Goal: Information Seeking & Learning: Learn about a topic

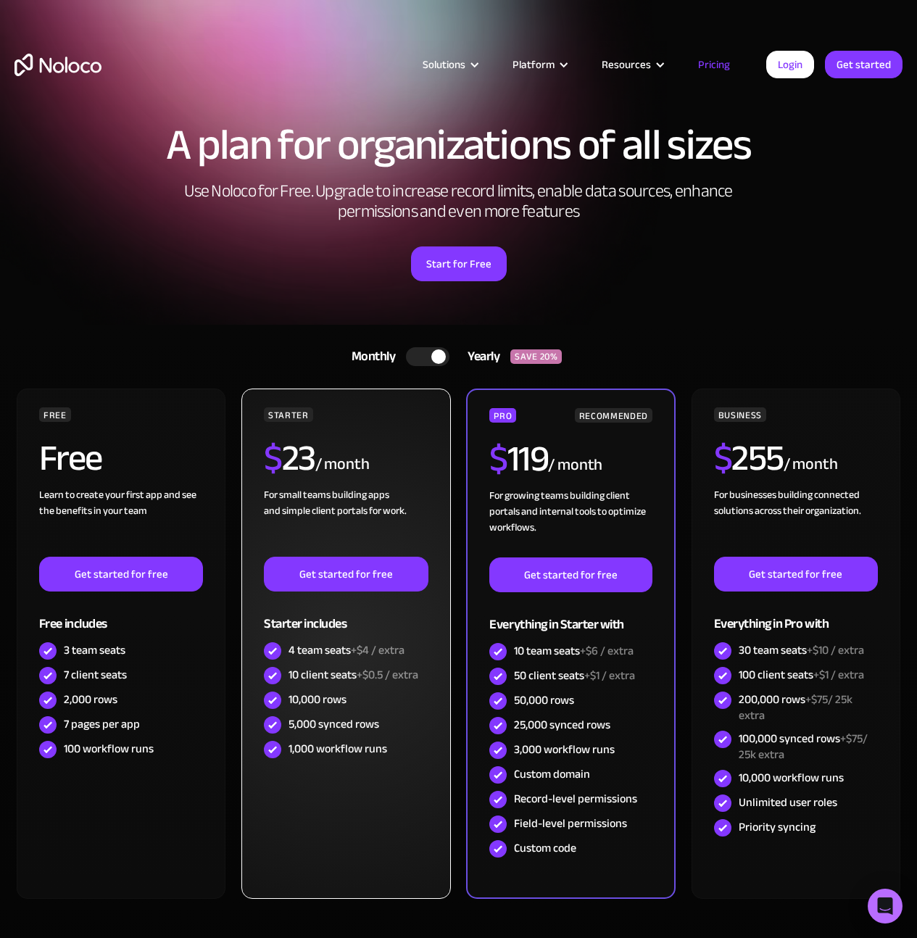
click at [333, 654] on div "4 team seats +$4 / extra" at bounding box center [346, 650] width 116 height 16
click at [332, 653] on div "4 team seats +$4 / extra" at bounding box center [346, 650] width 116 height 16
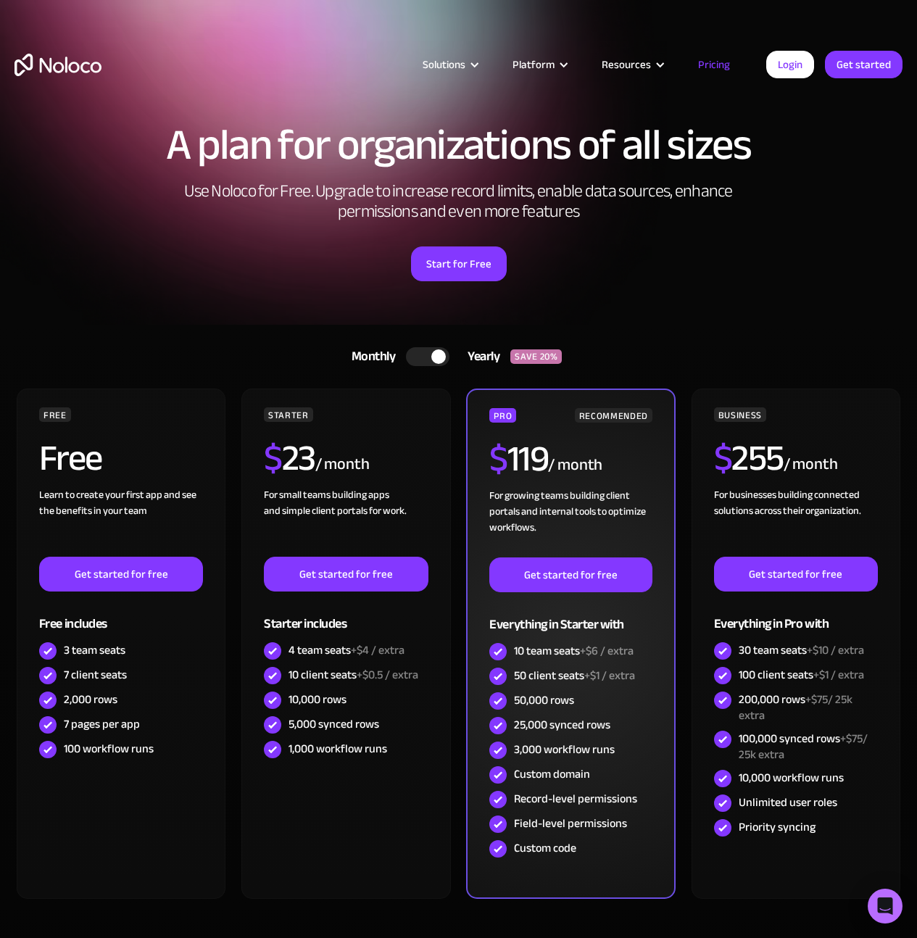
click at [554, 778] on div "Custom domain" at bounding box center [552, 774] width 76 height 16
click at [553, 778] on div "Custom domain" at bounding box center [552, 774] width 76 height 16
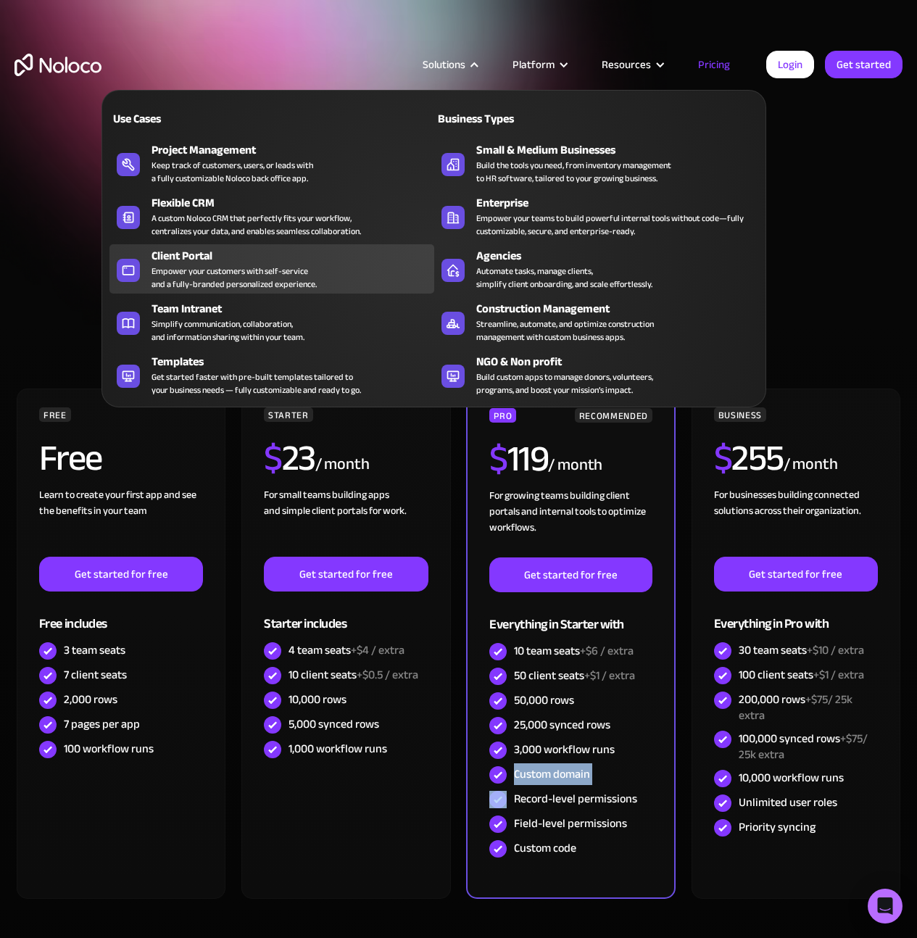
click at [231, 287] on div "Empower your customers with self-service and a fully-branded personalized exper…" at bounding box center [233, 278] width 165 height 26
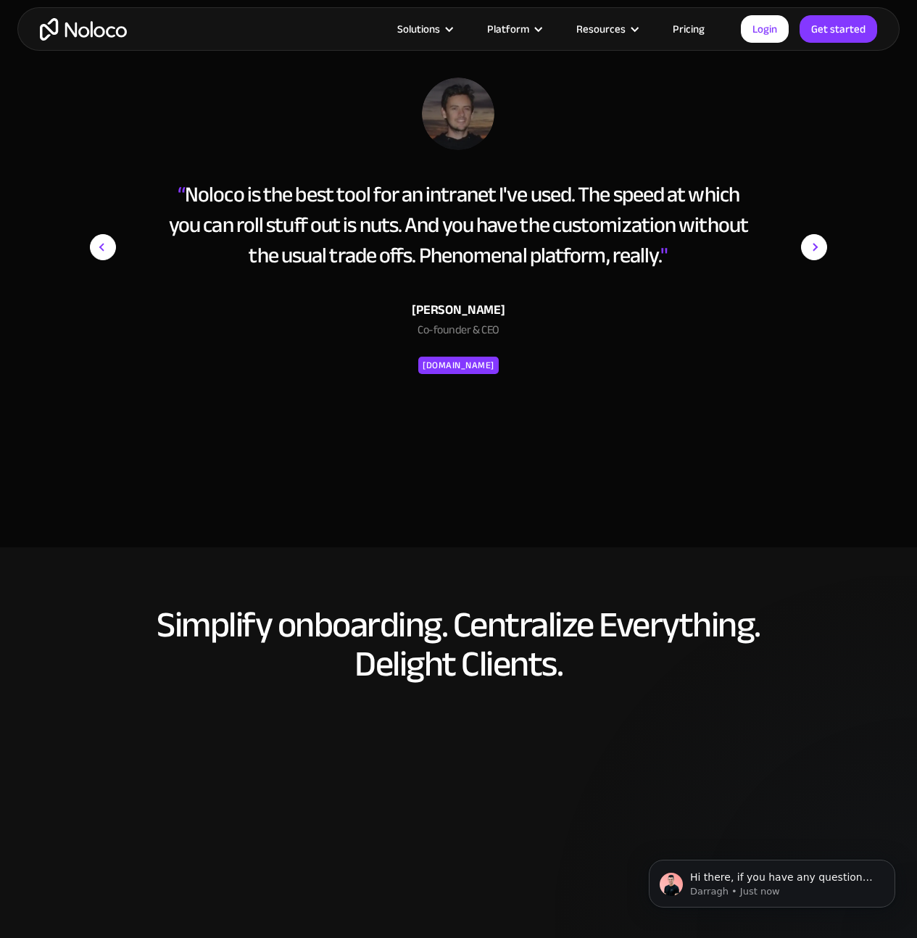
scroll to position [5765, 0]
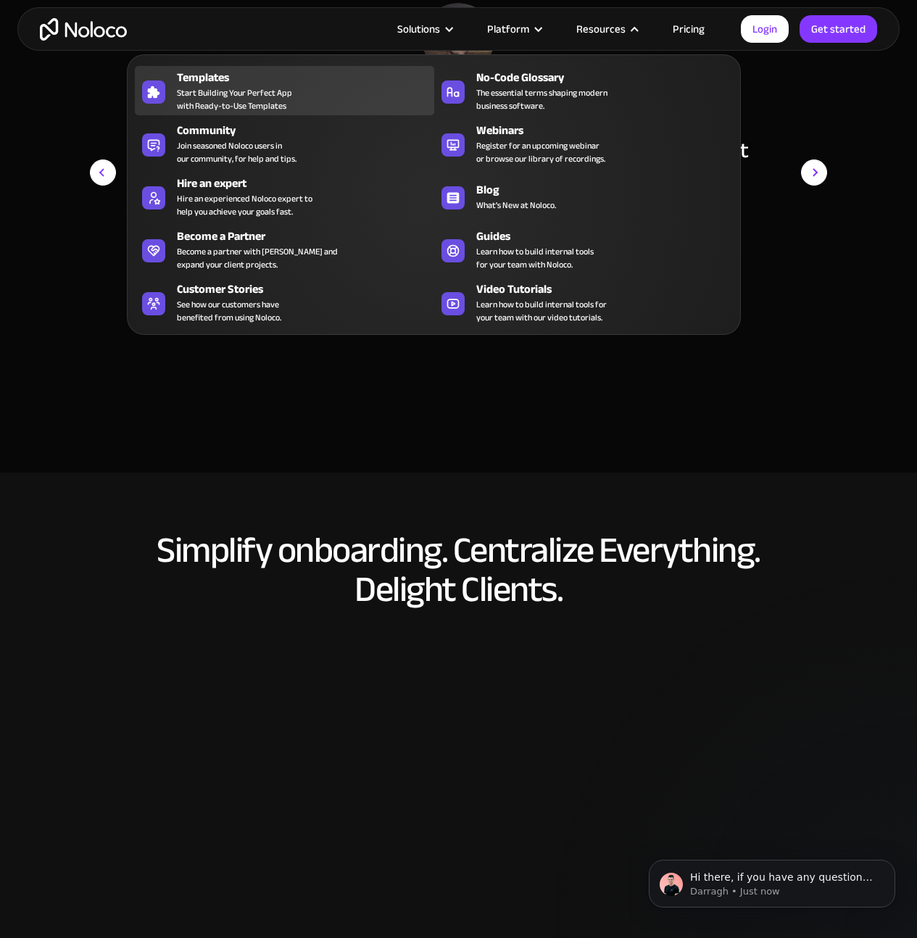
click at [217, 91] on span "Start Building Your Perfect App with Ready-to-Use Templates" at bounding box center [234, 99] width 115 height 26
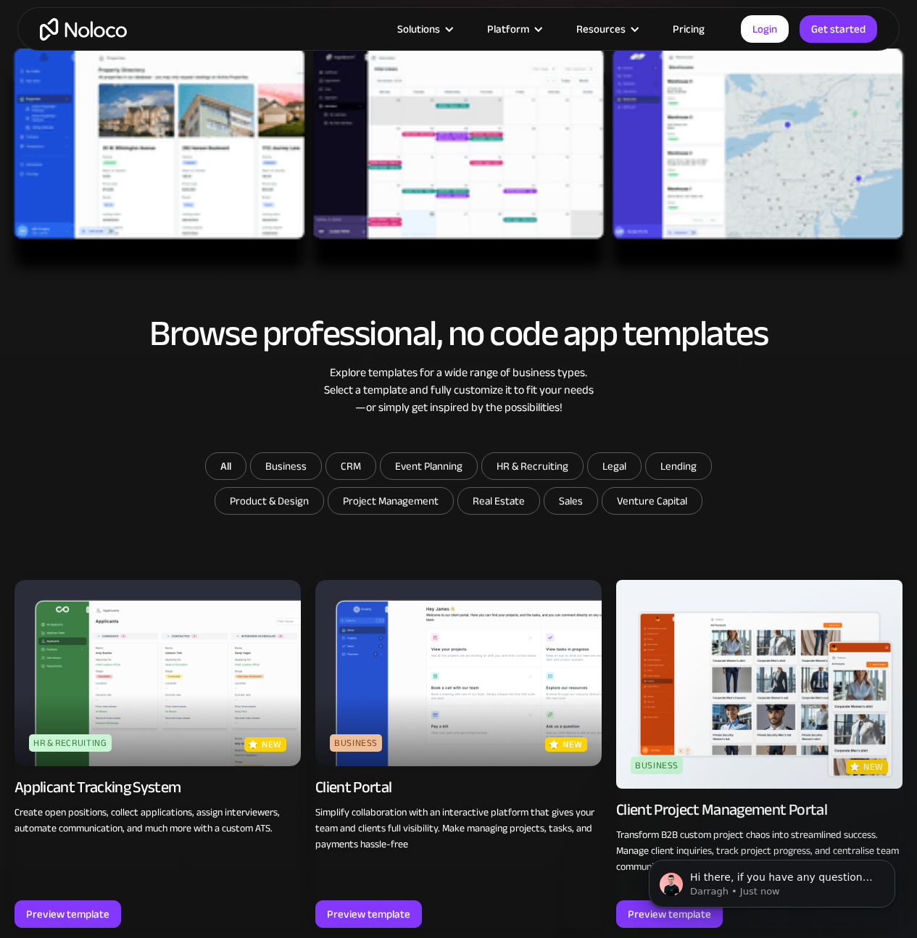
scroll to position [452, 0]
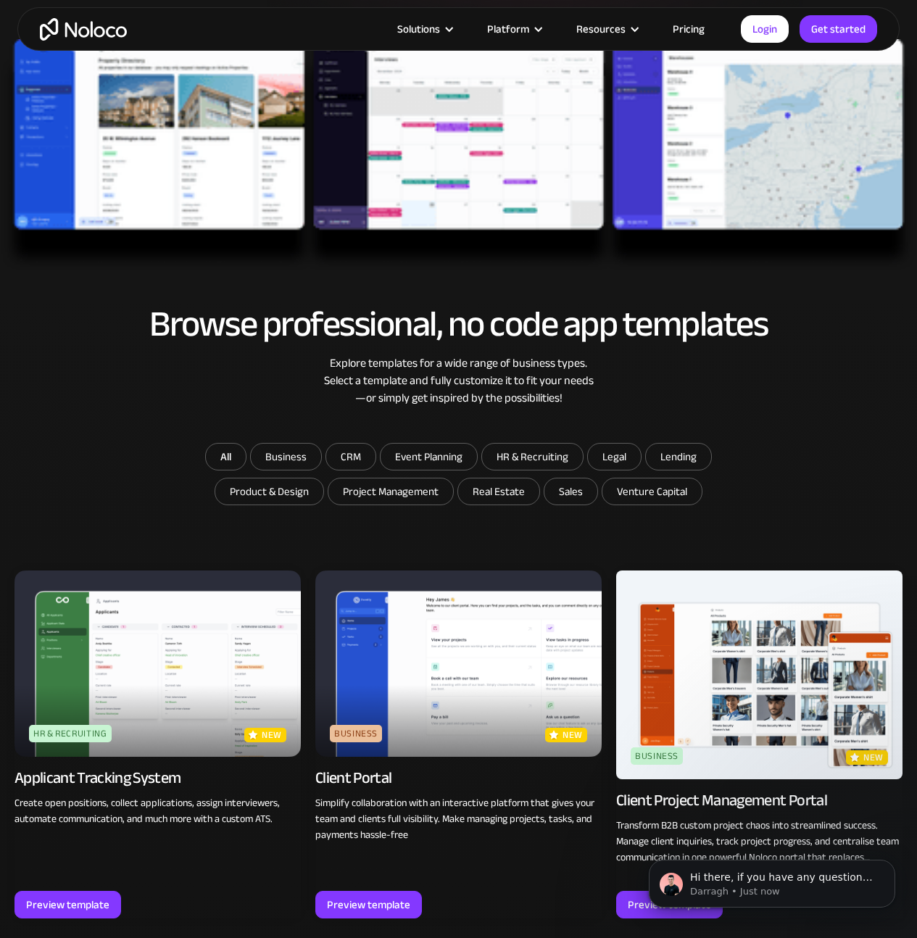
click at [444, 745] on img at bounding box center [458, 663] width 286 height 186
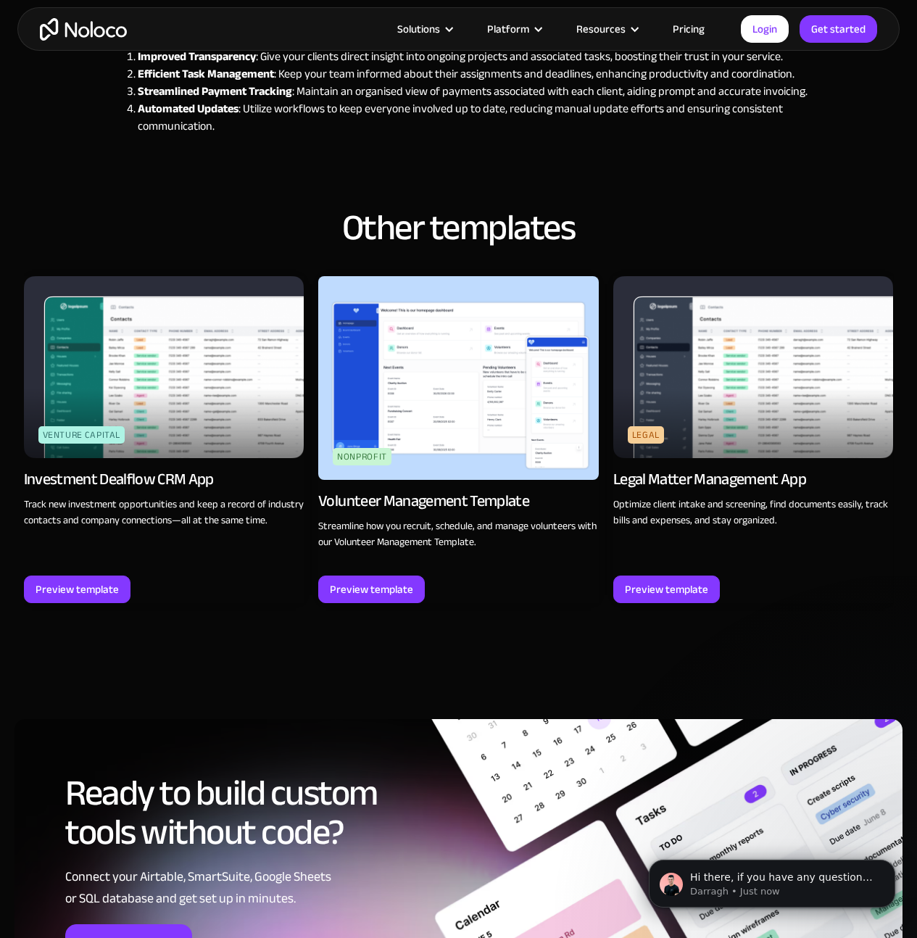
scroll to position [900, 0]
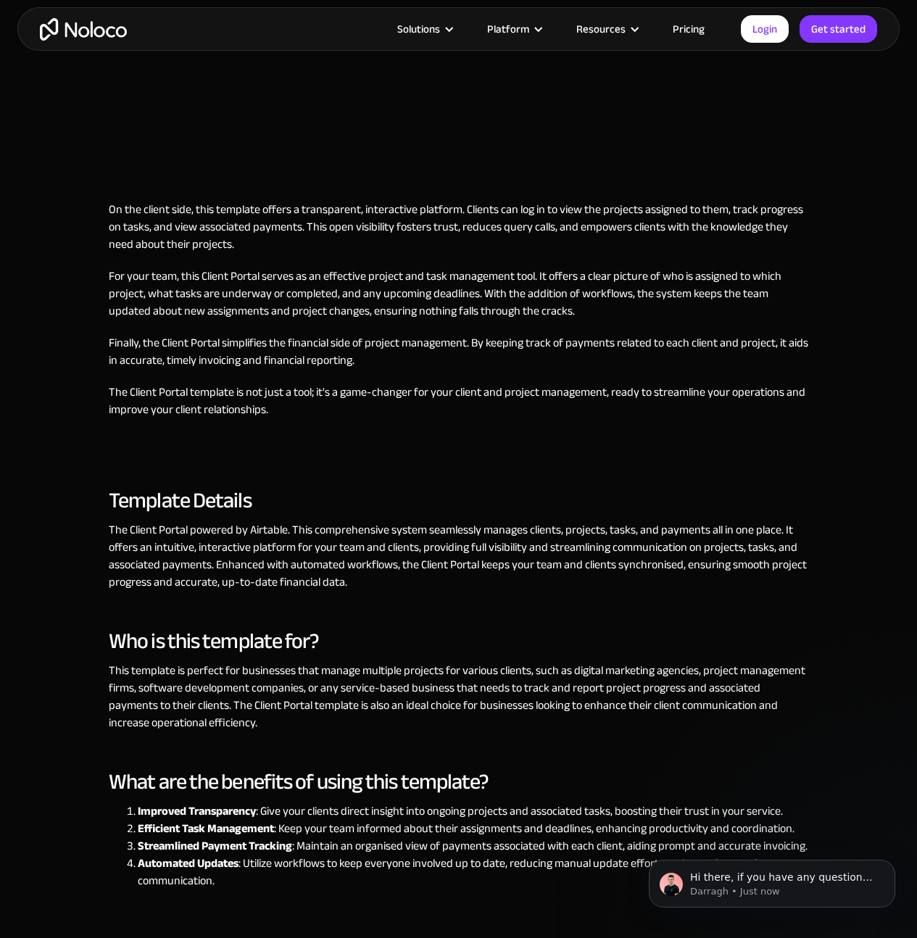
click at [468, 486] on div "Template Details The Client Portal powered by Airtable. This comprehensive syst…" at bounding box center [458, 542] width 699 height 126
click at [475, 401] on p "The Client Portal template is not just a tool; it's a game-changer for your cli…" at bounding box center [458, 400] width 699 height 35
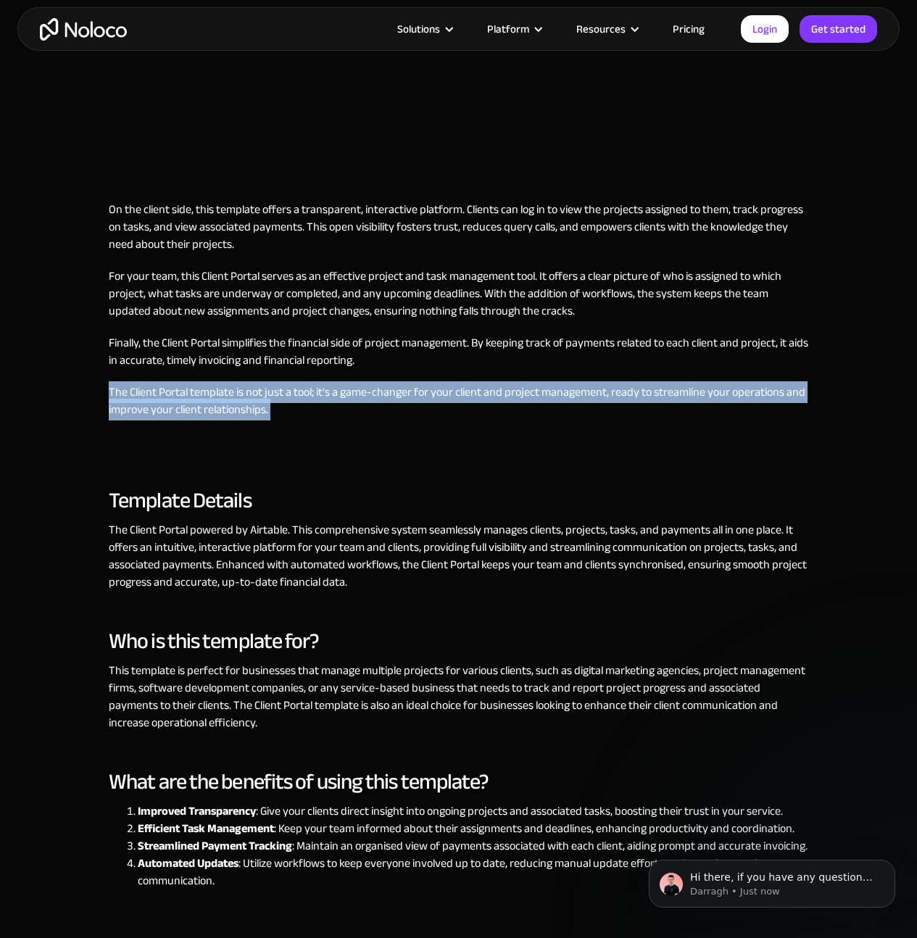
click at [475, 401] on p "The Client Portal template is not just a tool; it's a game-changer for your cli…" at bounding box center [458, 400] width 699 height 35
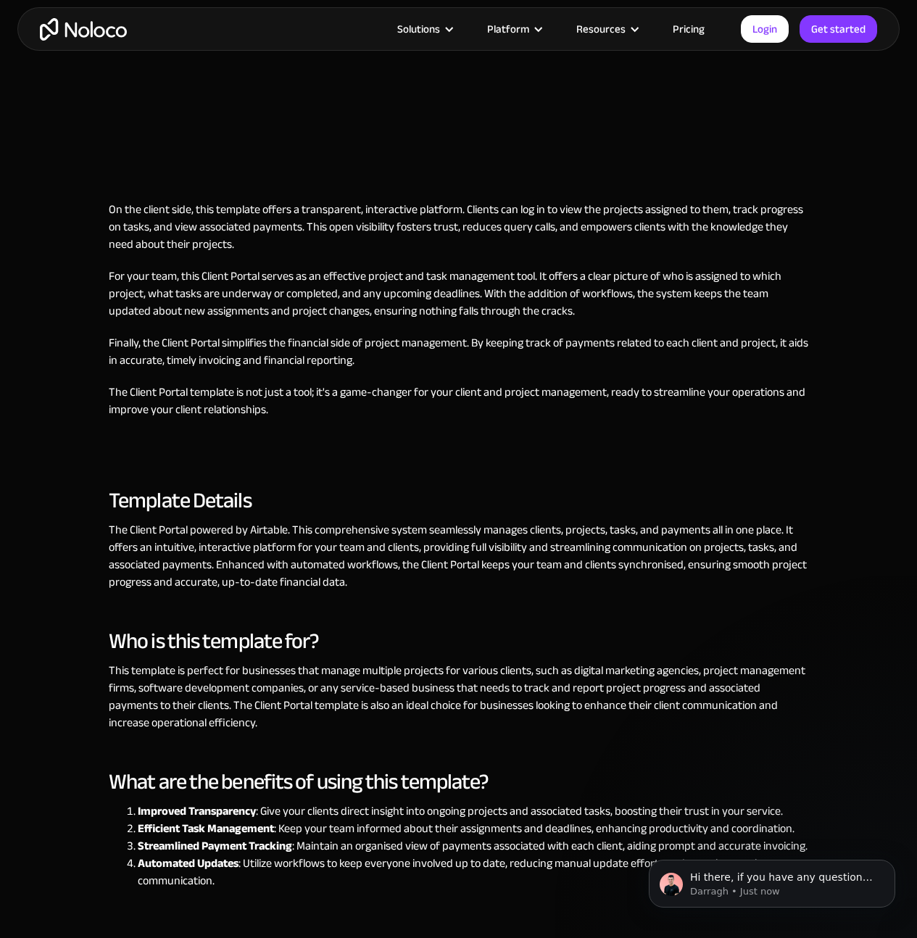
click at [495, 346] on p "Finally, the Client Portal simplifies the financial side of project management.…" at bounding box center [458, 351] width 699 height 35
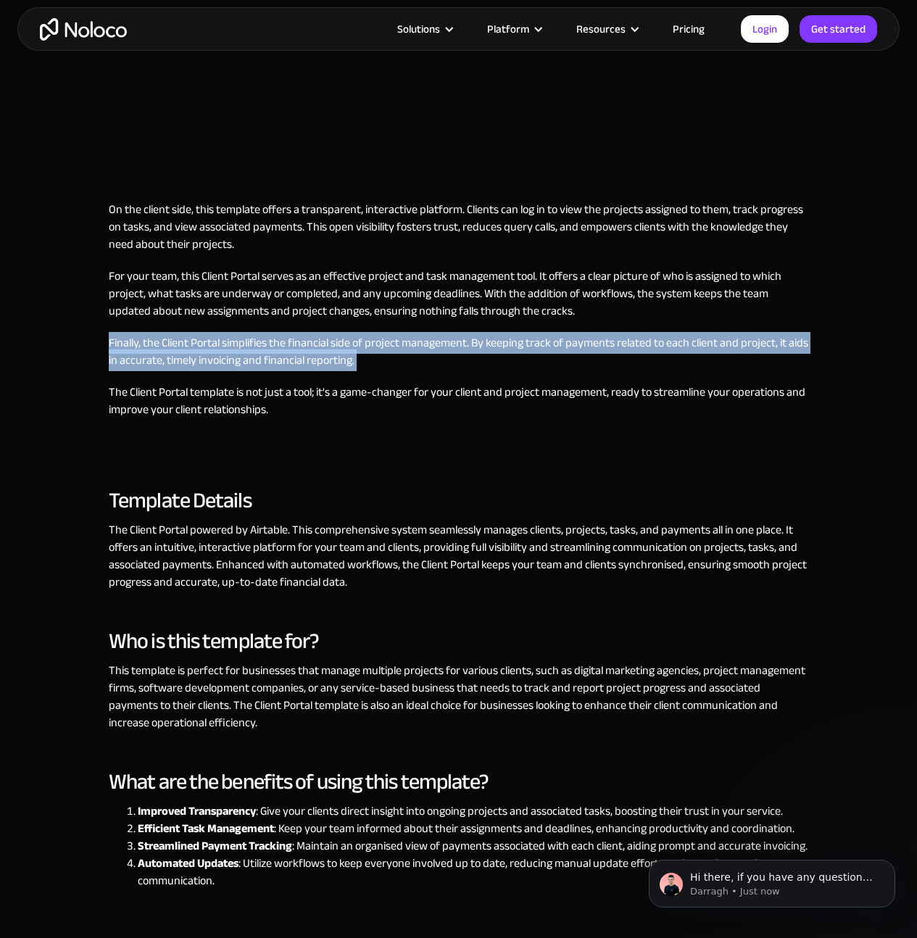
click at [495, 346] on p "Finally, the Client Portal simplifies the financial side of project management.…" at bounding box center [458, 351] width 699 height 35
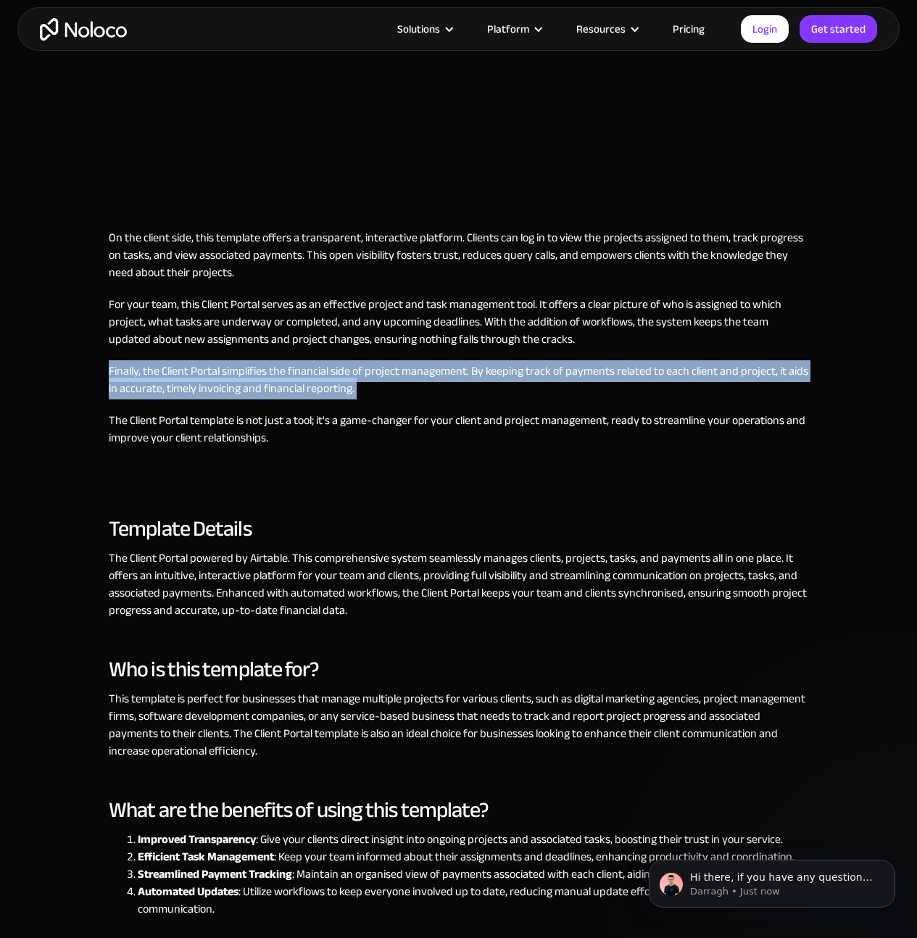
scroll to position [862, 0]
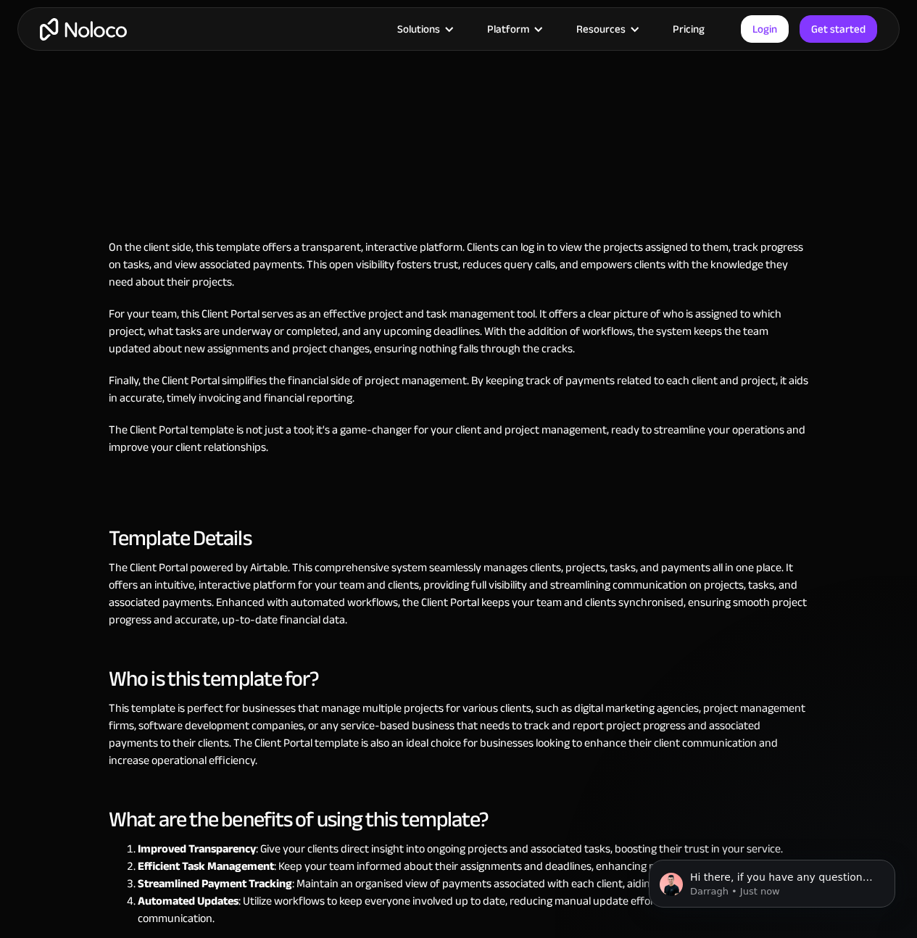
click at [500, 278] on p "On the client side, this template offers a transparent, interactive platform. C…" at bounding box center [458, 264] width 699 height 52
click at [501, 277] on p "On the client side, this template offers a transparent, interactive platform. C…" at bounding box center [458, 264] width 699 height 52
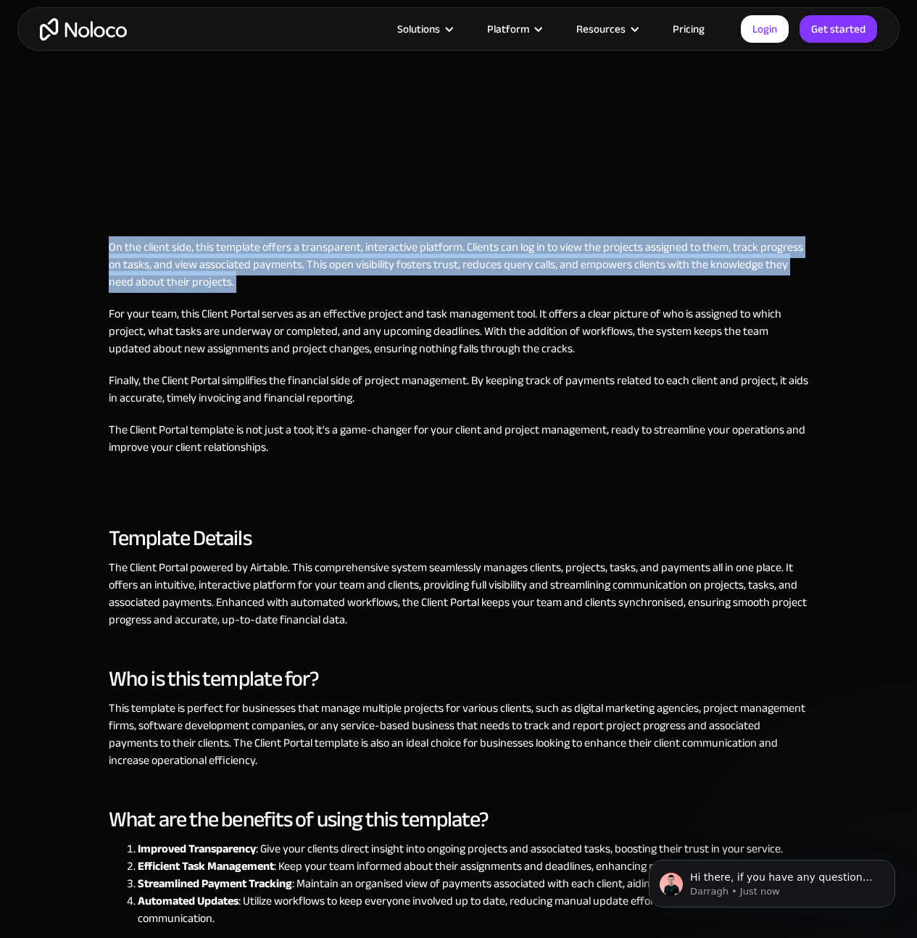
click at [501, 277] on p "On the client side, this template offers a transparent, interactive platform. C…" at bounding box center [458, 264] width 699 height 52
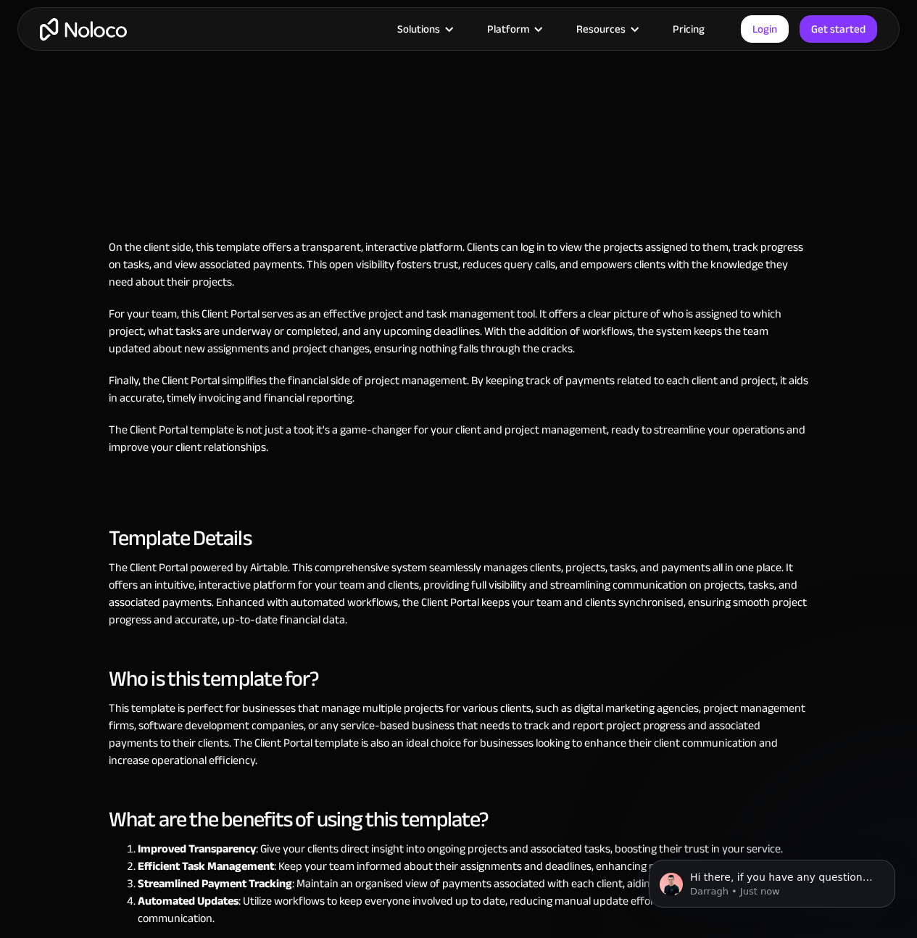
click at [503, 331] on p "For your team, this Client Portal serves as an effective project and task manag…" at bounding box center [458, 331] width 699 height 52
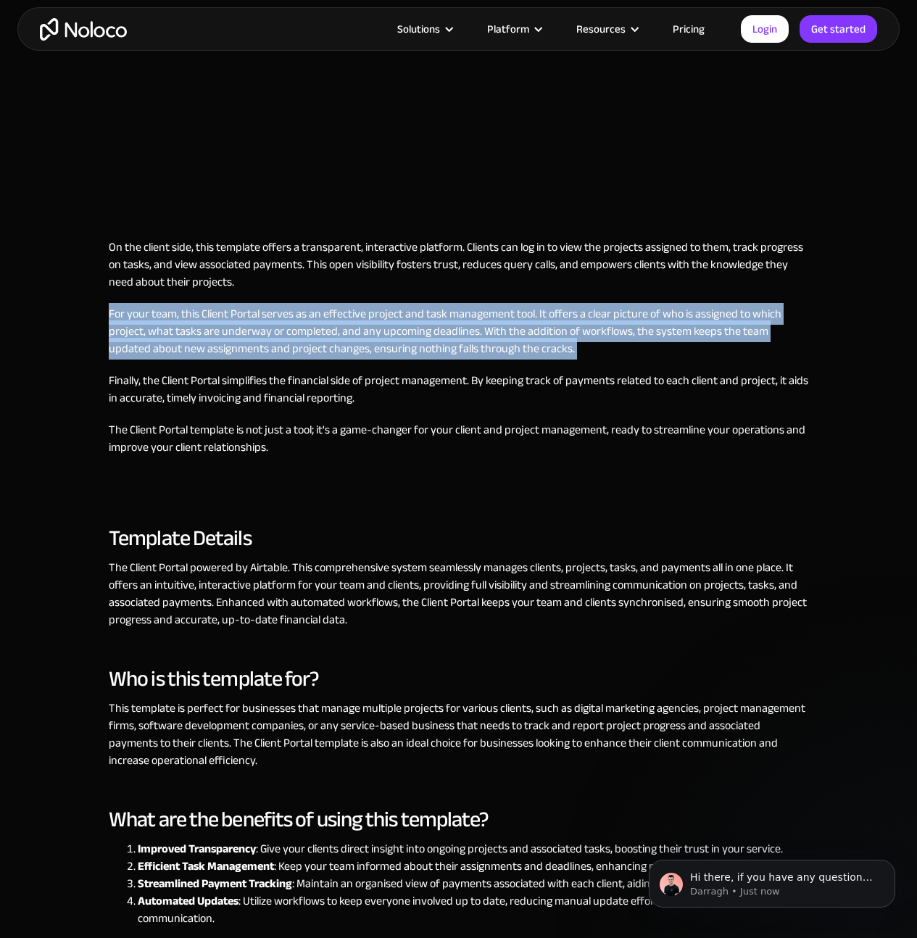
click at [503, 331] on p "For your team, this Client Portal serves as an effective project and task manag…" at bounding box center [458, 331] width 699 height 52
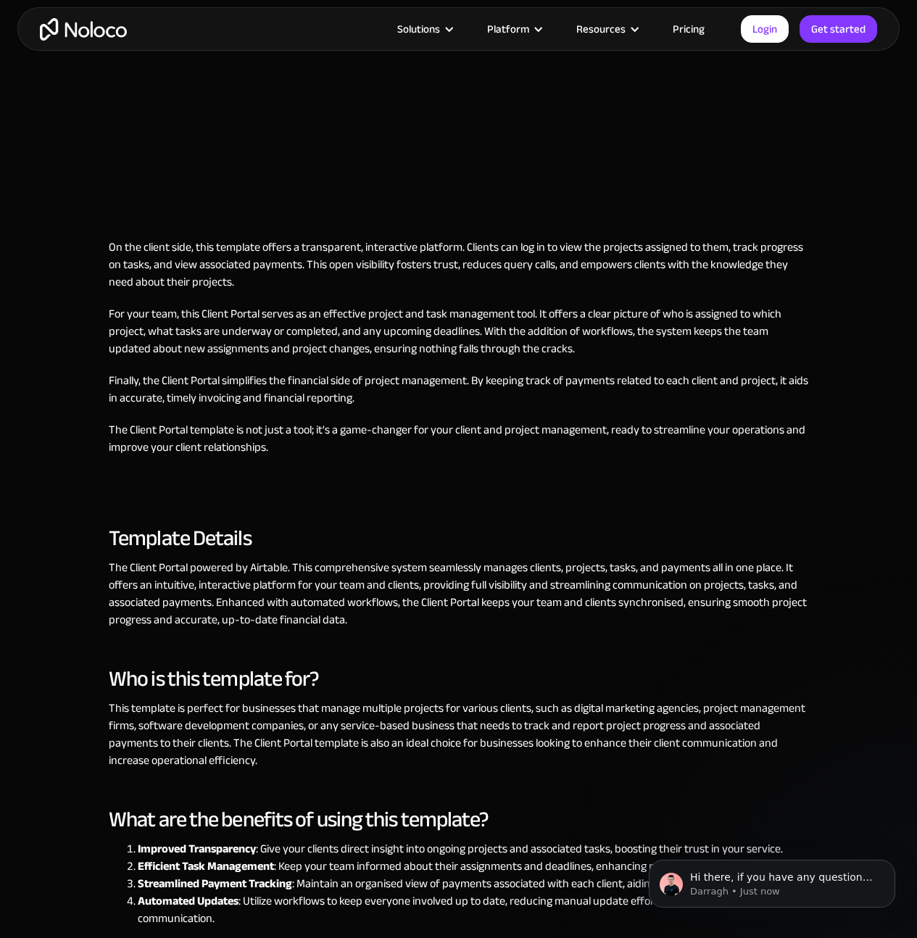
click at [568, 384] on p "Finally, the Client Portal simplifies the financial side of project management.…" at bounding box center [458, 389] width 699 height 35
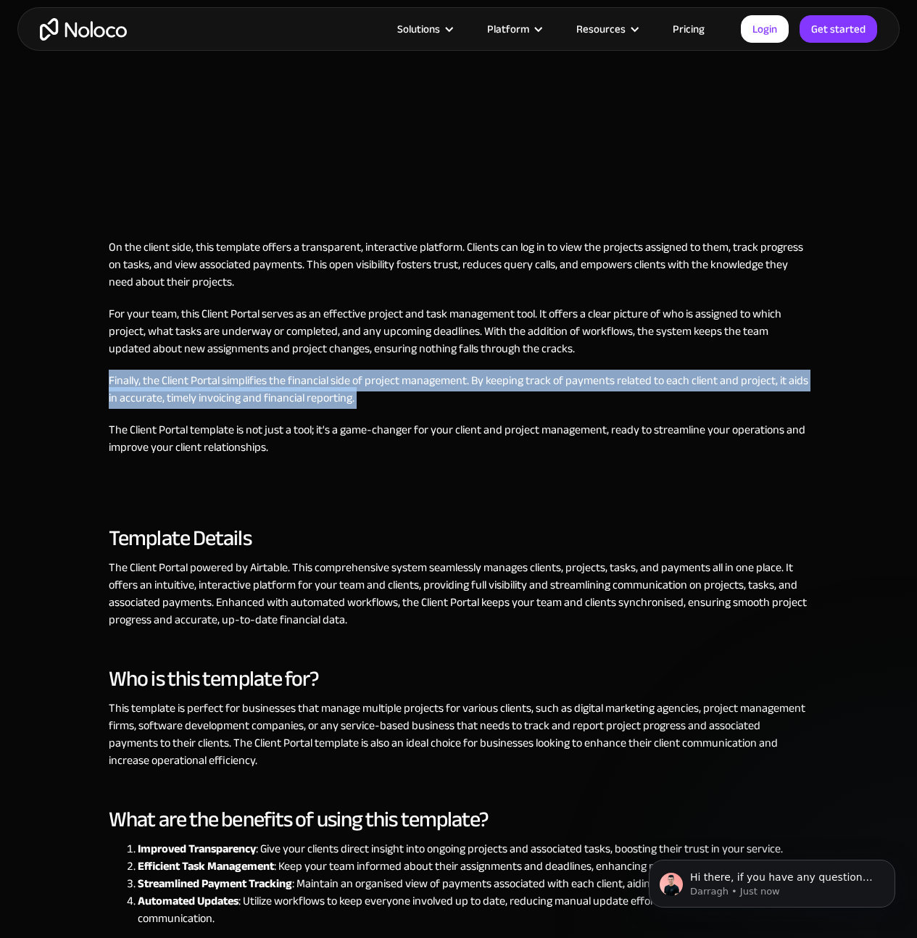
click at [568, 384] on p "Finally, the Client Portal simplifies the financial side of project management.…" at bounding box center [458, 389] width 699 height 35
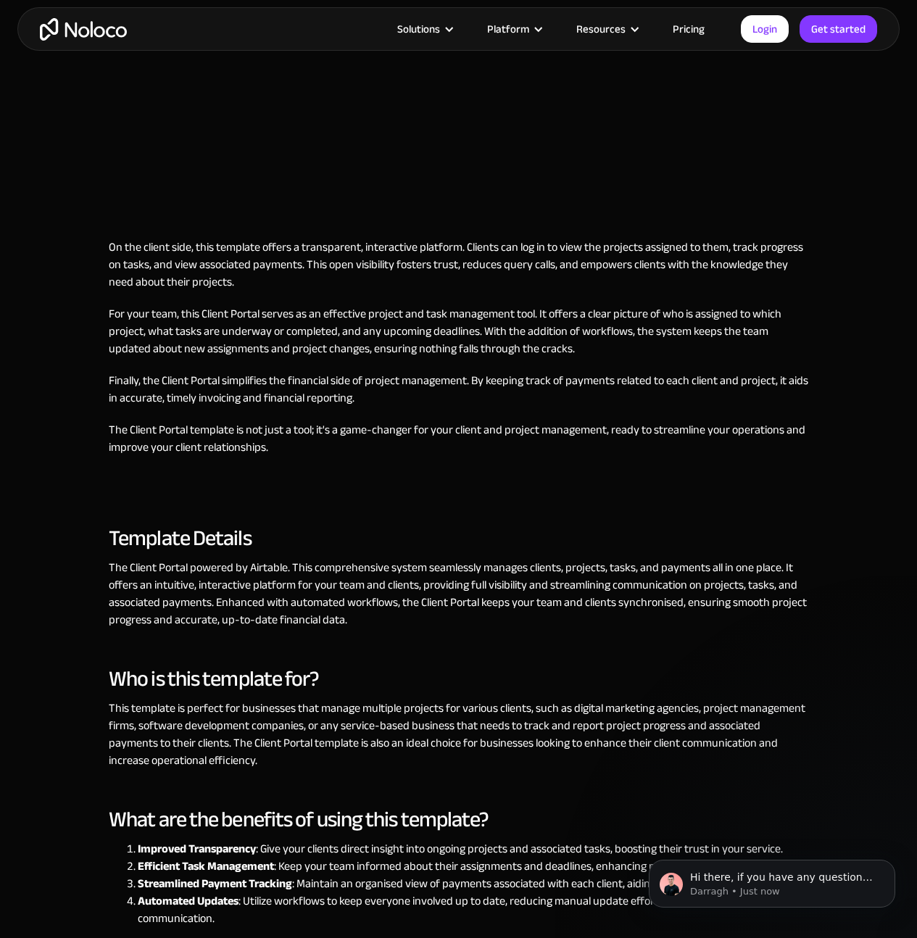
click at [374, 597] on p "The Client Portal powered by Airtable. This comprehensive system seamlessly man…" at bounding box center [458, 594] width 699 height 70
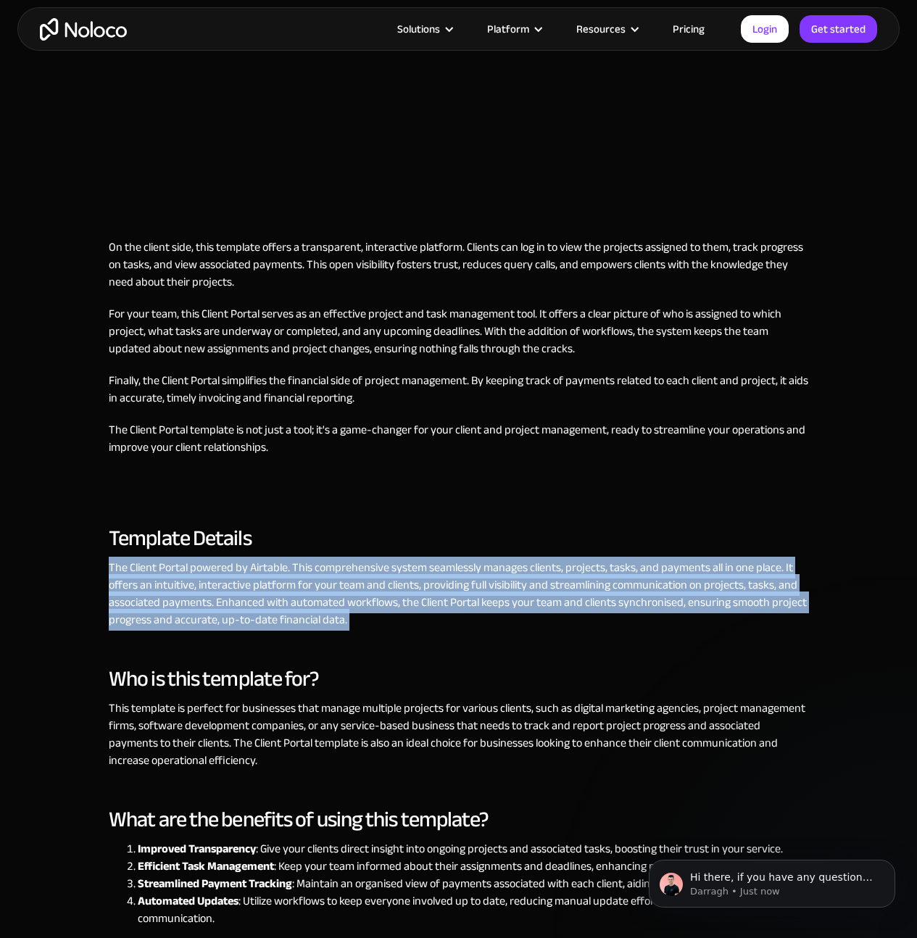
click at [374, 597] on p "The Client Portal powered by Airtable. This comprehensive system seamlessly man…" at bounding box center [458, 594] width 699 height 70
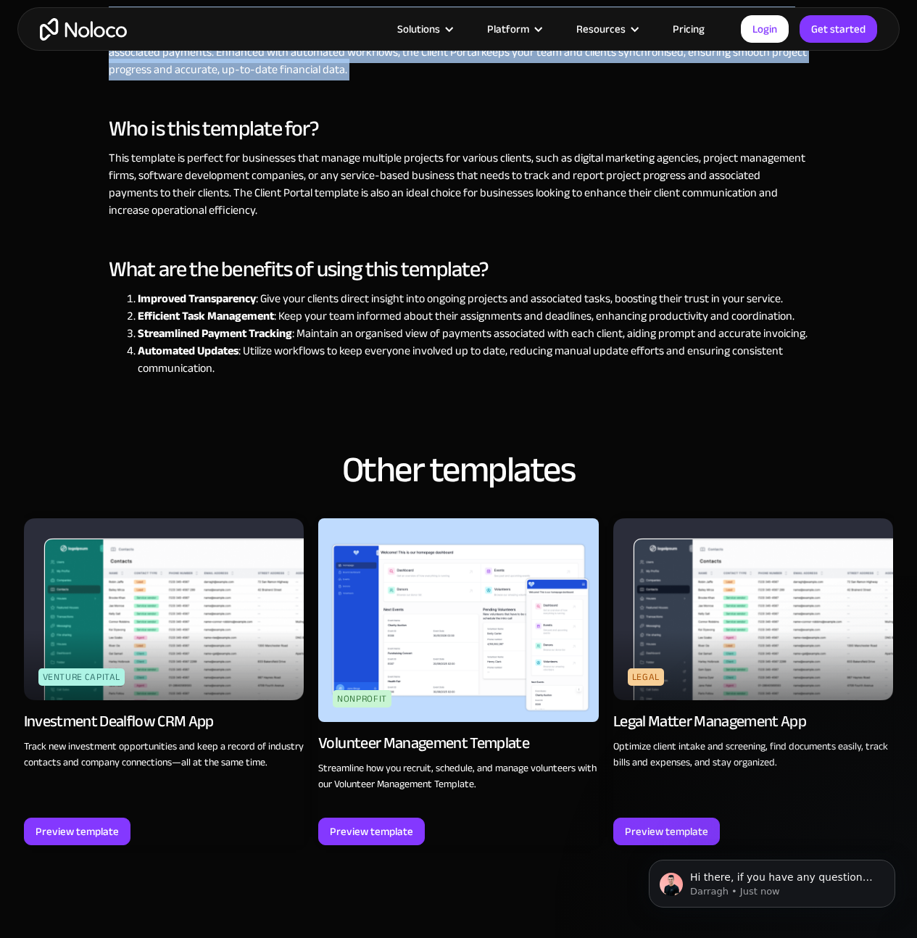
scroll to position [1403, 0]
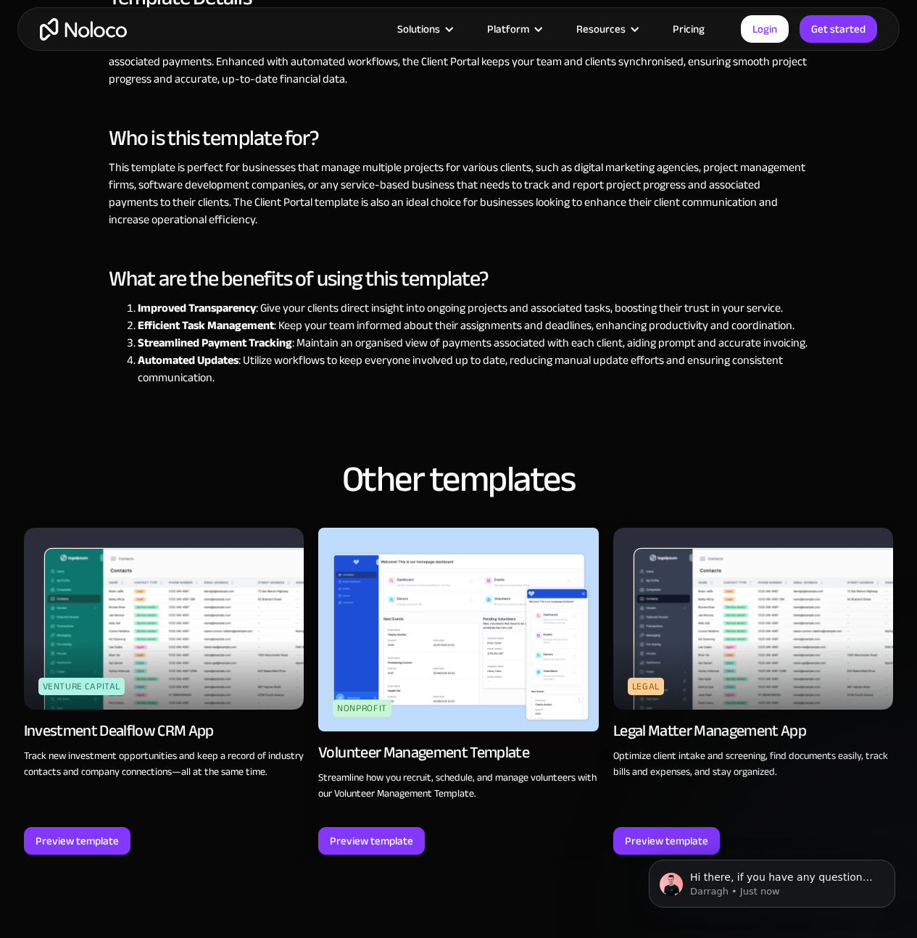
click at [331, 359] on li "Automated Updates : Utilize workflows to keep everyone involved up to date, red…" at bounding box center [473, 369] width 670 height 35
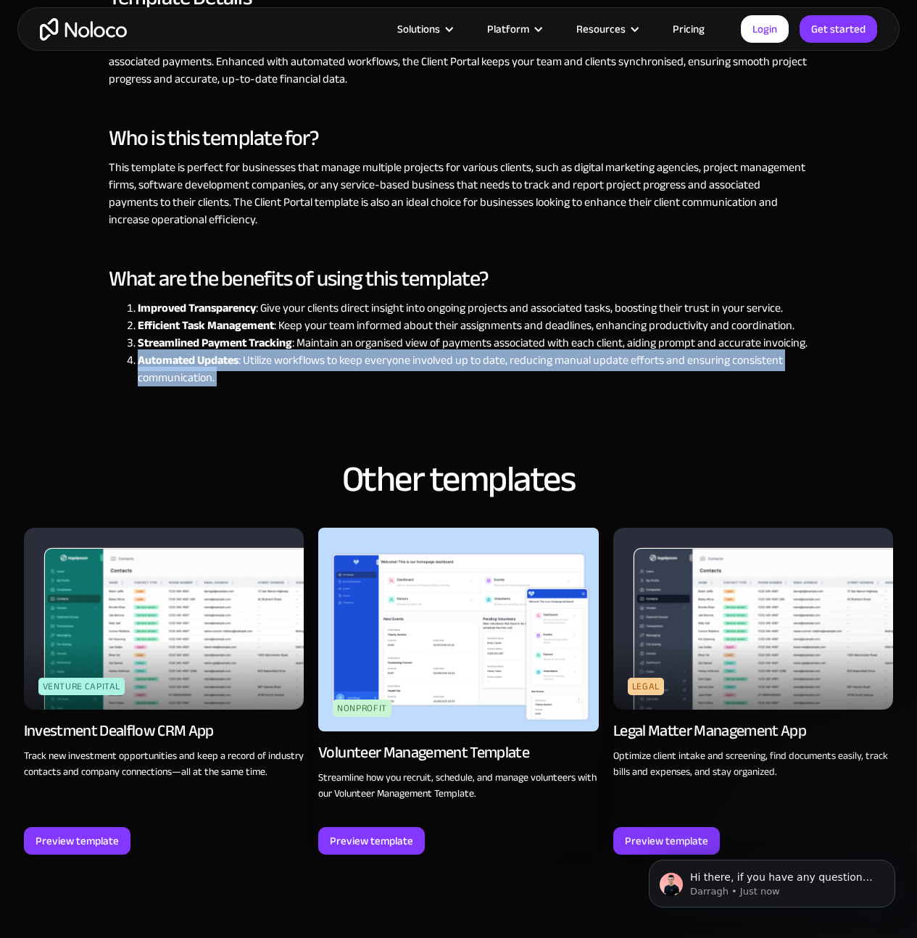
click at [331, 359] on li "Automated Updates : Utilize workflows to keep everyone involved up to date, red…" at bounding box center [473, 369] width 670 height 35
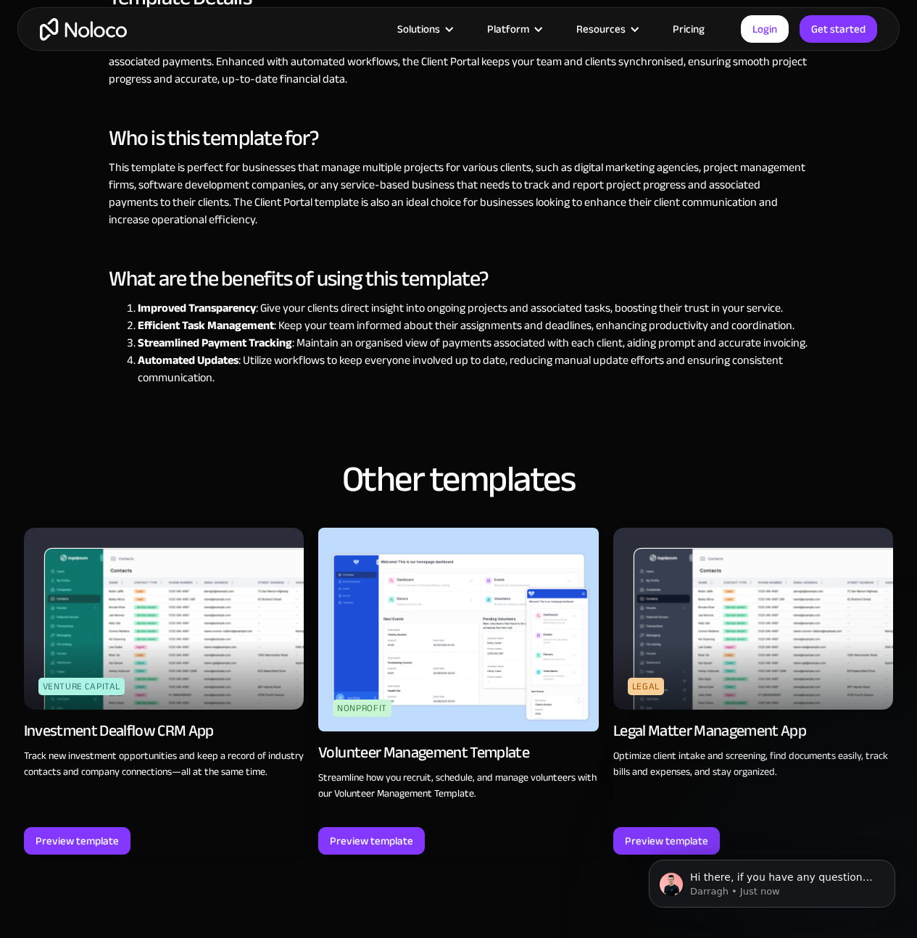
click at [278, 313] on li "Improved Transparency : Give your clients direct insight into ongoing projects …" at bounding box center [473, 307] width 670 height 17
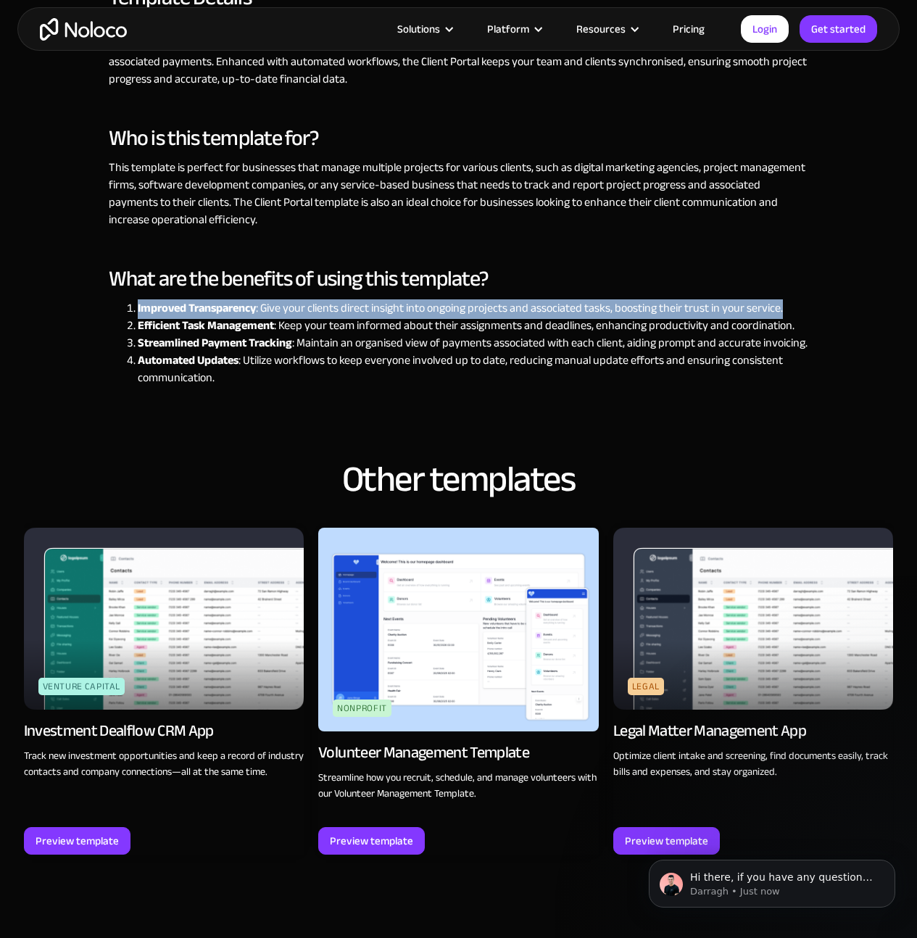
click at [278, 313] on li "Improved Transparency : Give your clients direct insight into ongoing projects …" at bounding box center [473, 307] width 670 height 17
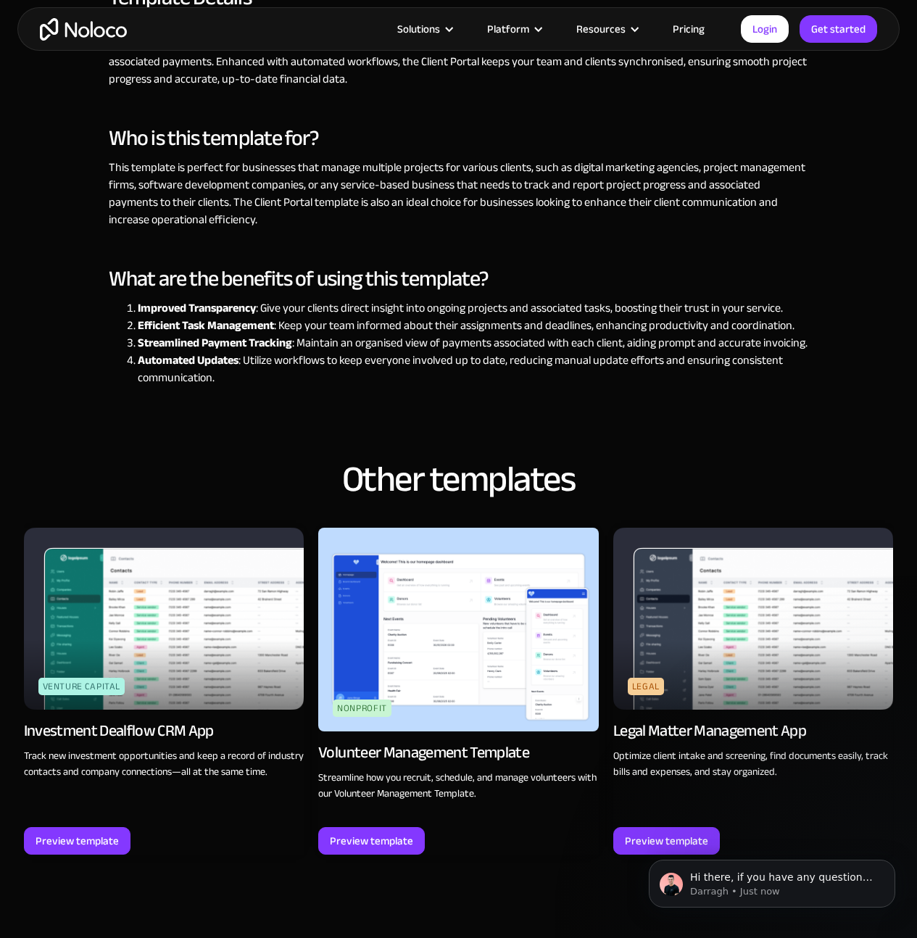
click at [309, 325] on li "Efficient Task Management : Keep your team informed about their assignments and…" at bounding box center [473, 325] width 670 height 17
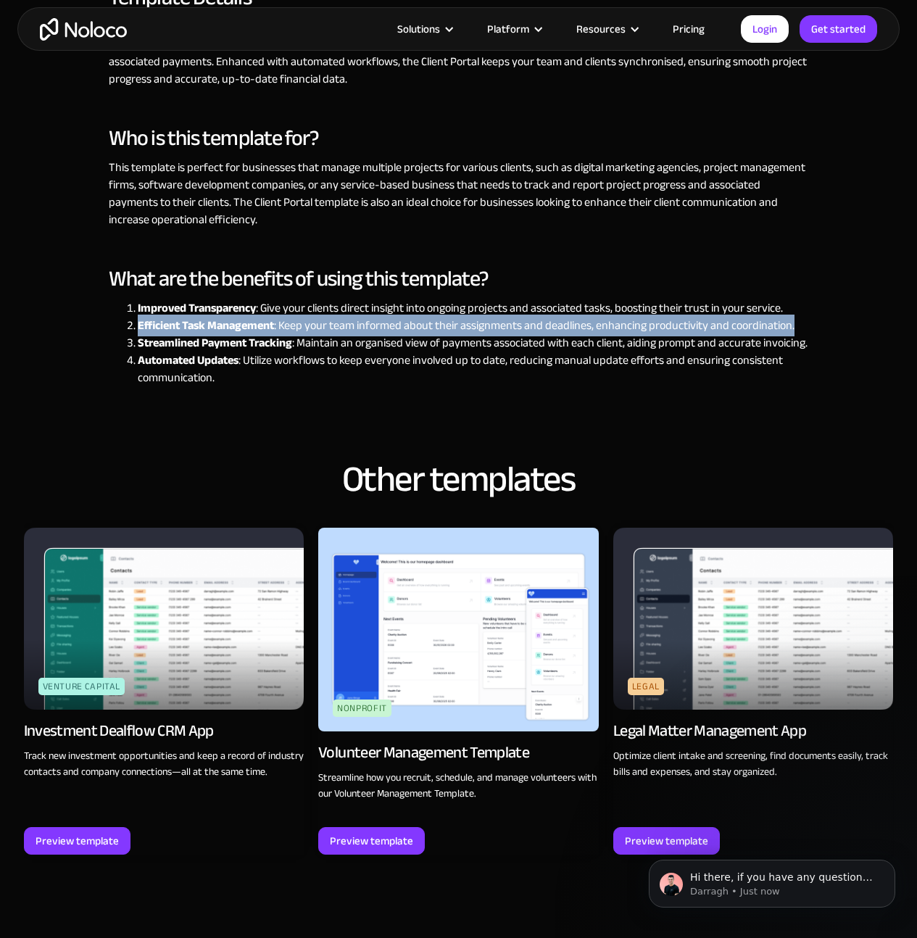
click at [309, 325] on li "Efficient Task Management : Keep your team informed about their assignments and…" at bounding box center [473, 325] width 670 height 17
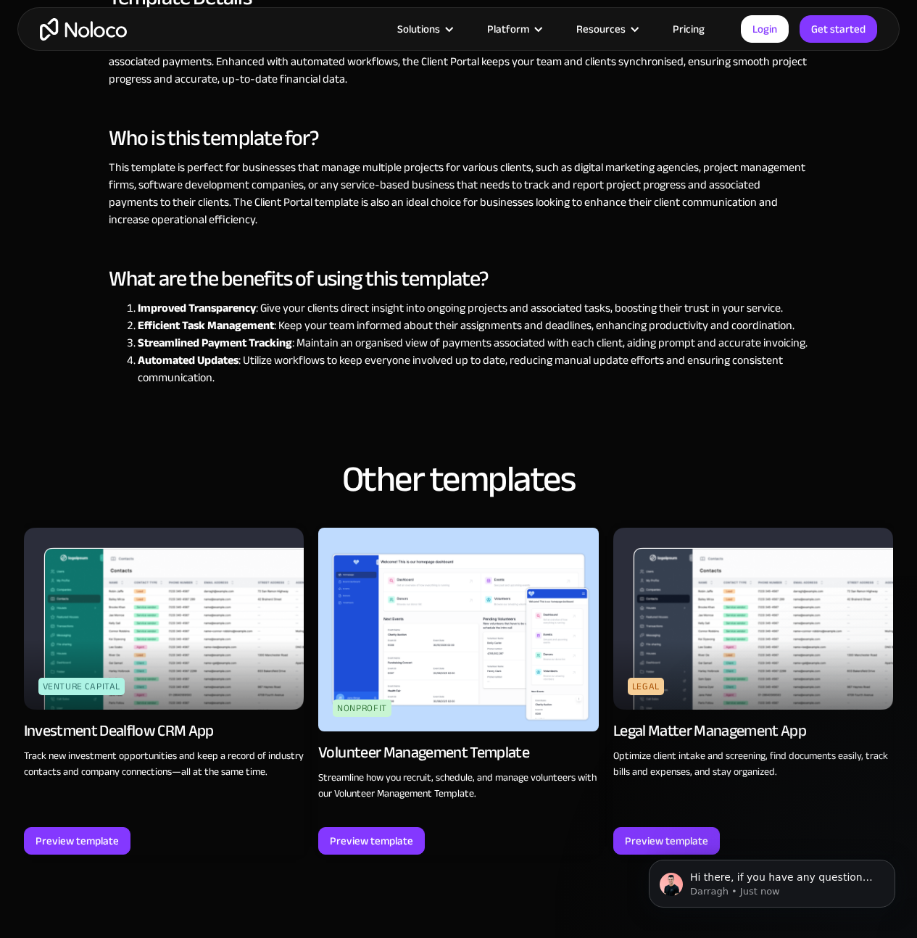
click at [402, 345] on li "Streamlined Payment Tracking : Maintain an organised view of payments associate…" at bounding box center [473, 342] width 670 height 17
click at [402, 344] on li "Streamlined Payment Tracking : Maintain an organised view of payments associate…" at bounding box center [473, 342] width 670 height 17
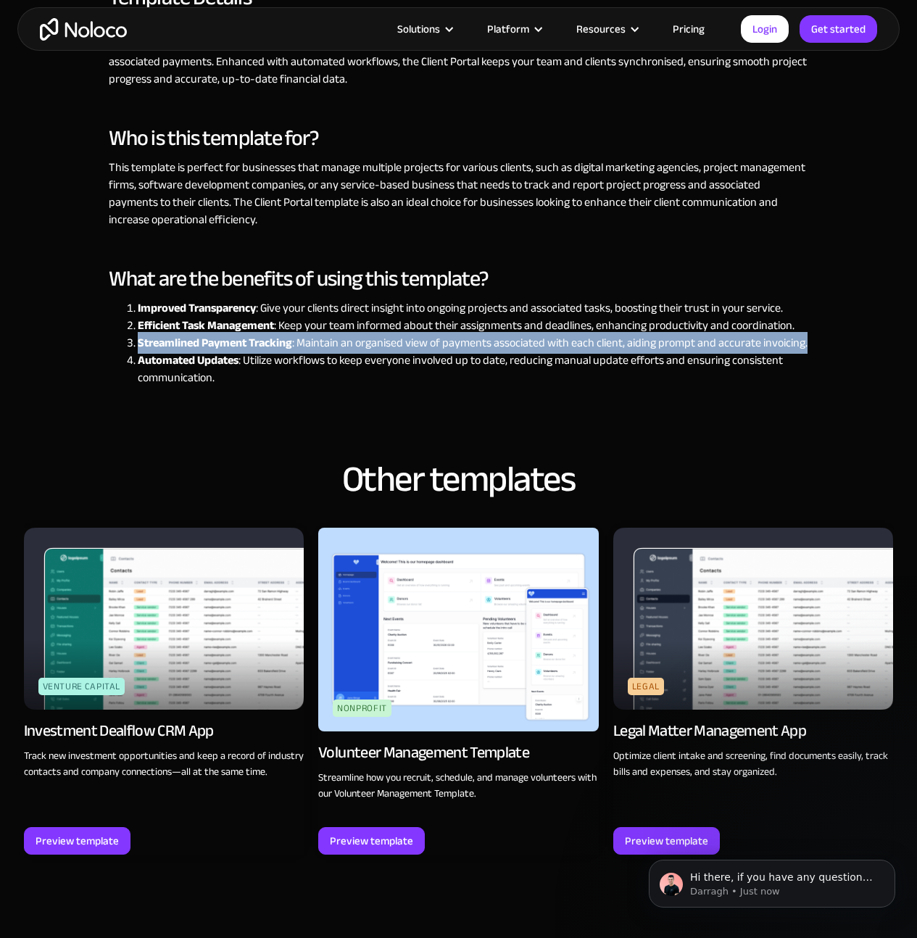
click at [402, 345] on li "Streamlined Payment Tracking : Maintain an organised view of payments associate…" at bounding box center [473, 342] width 670 height 17
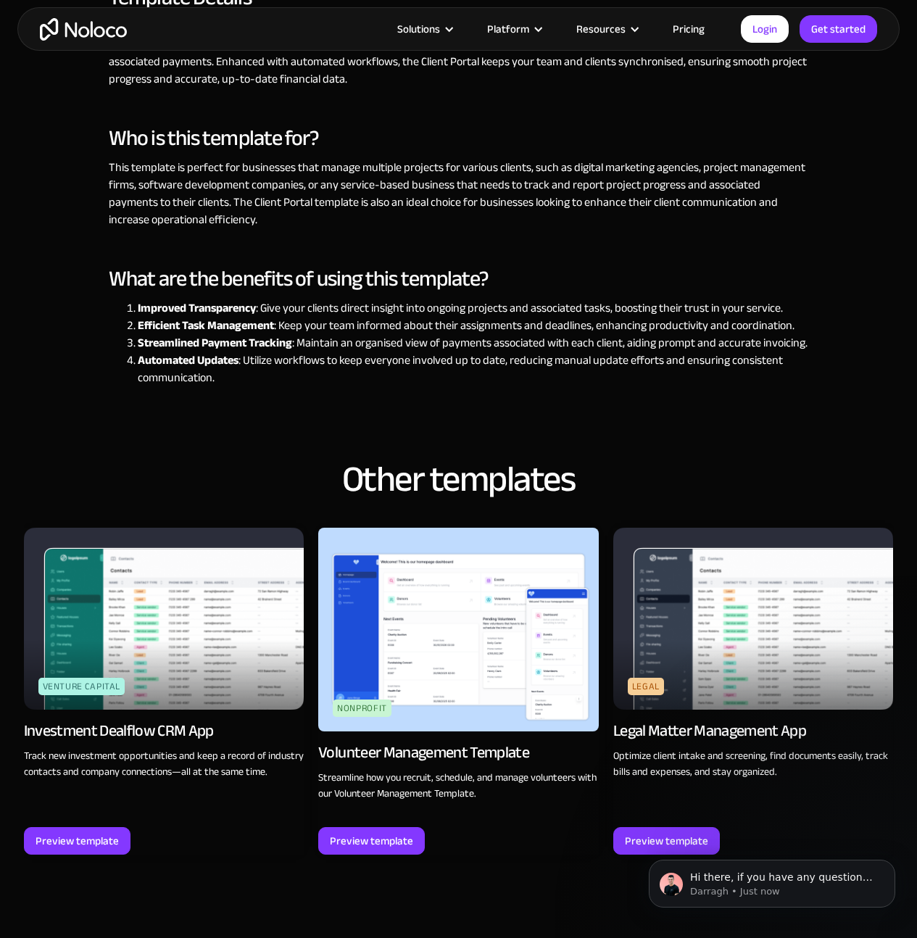
click at [402, 366] on li "Automated Updates : Utilize workflows to keep everyone involved up to date, red…" at bounding box center [473, 369] width 670 height 35
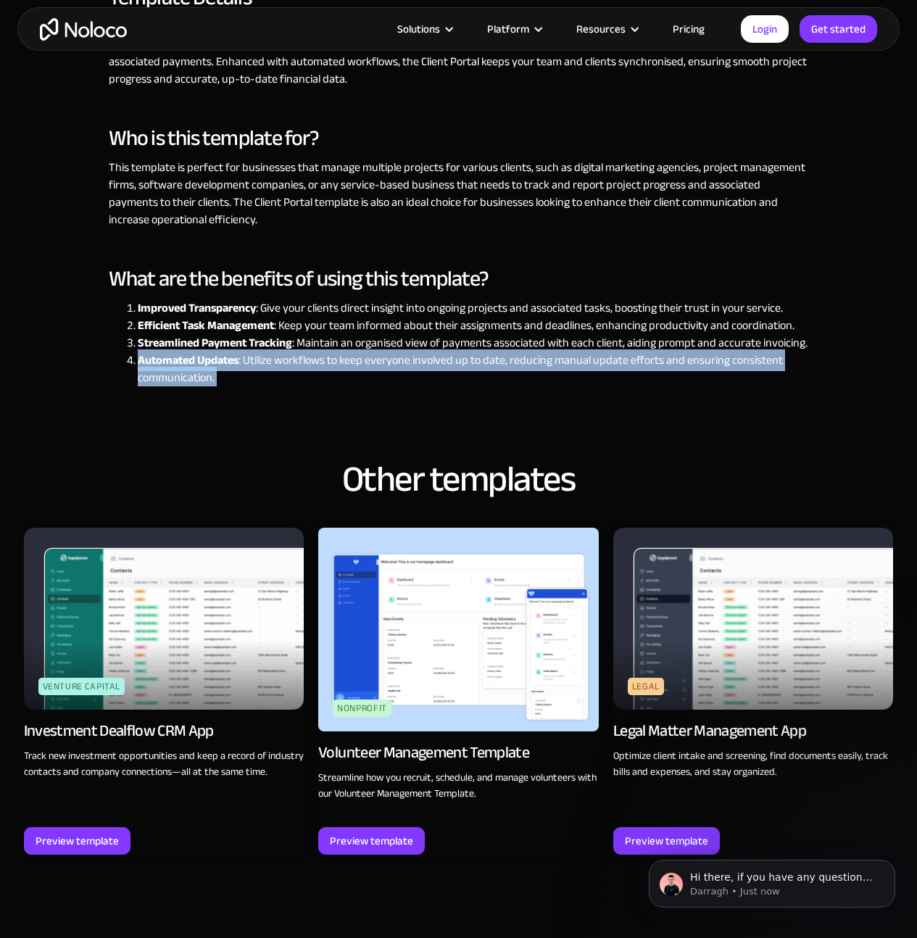
click at [402, 366] on li "Automated Updates : Utilize workflows to keep everyone involved up to date, red…" at bounding box center [473, 369] width 670 height 35
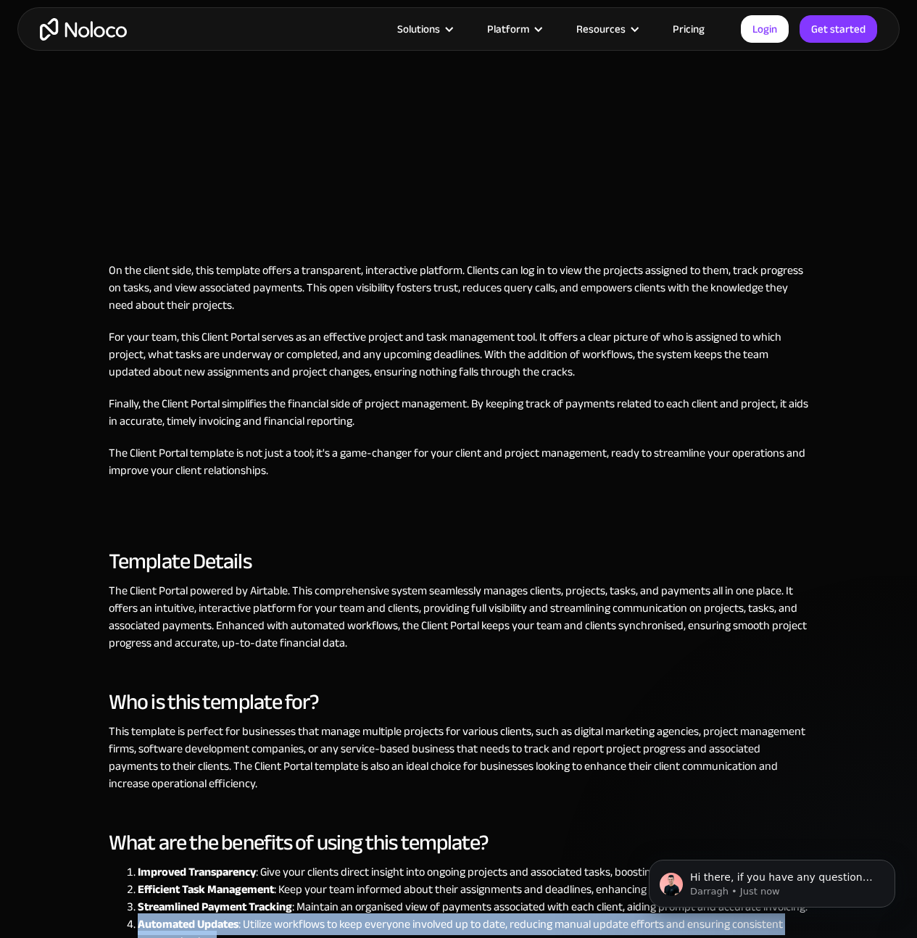
scroll to position [615, 0]
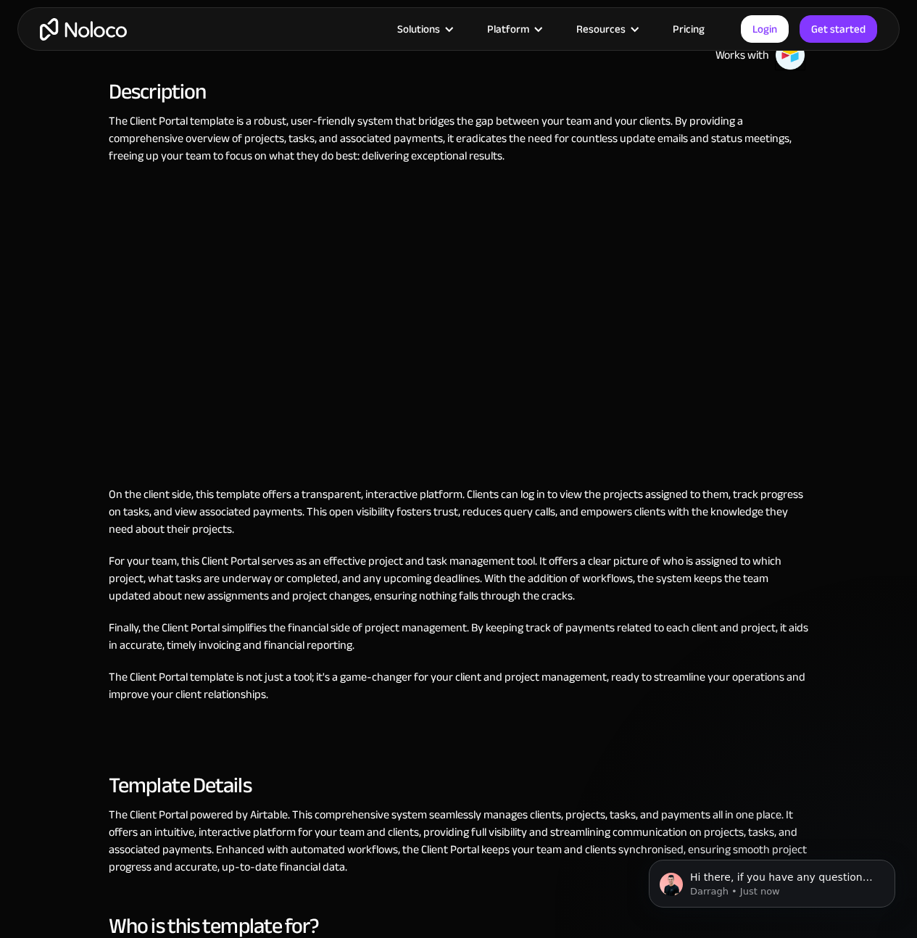
click at [493, 578] on p "For your team, this Client Portal serves as an effective project and task manag…" at bounding box center [458, 578] width 699 height 52
click at [689, 30] on link "Pricing" at bounding box center [689, 29] width 68 height 19
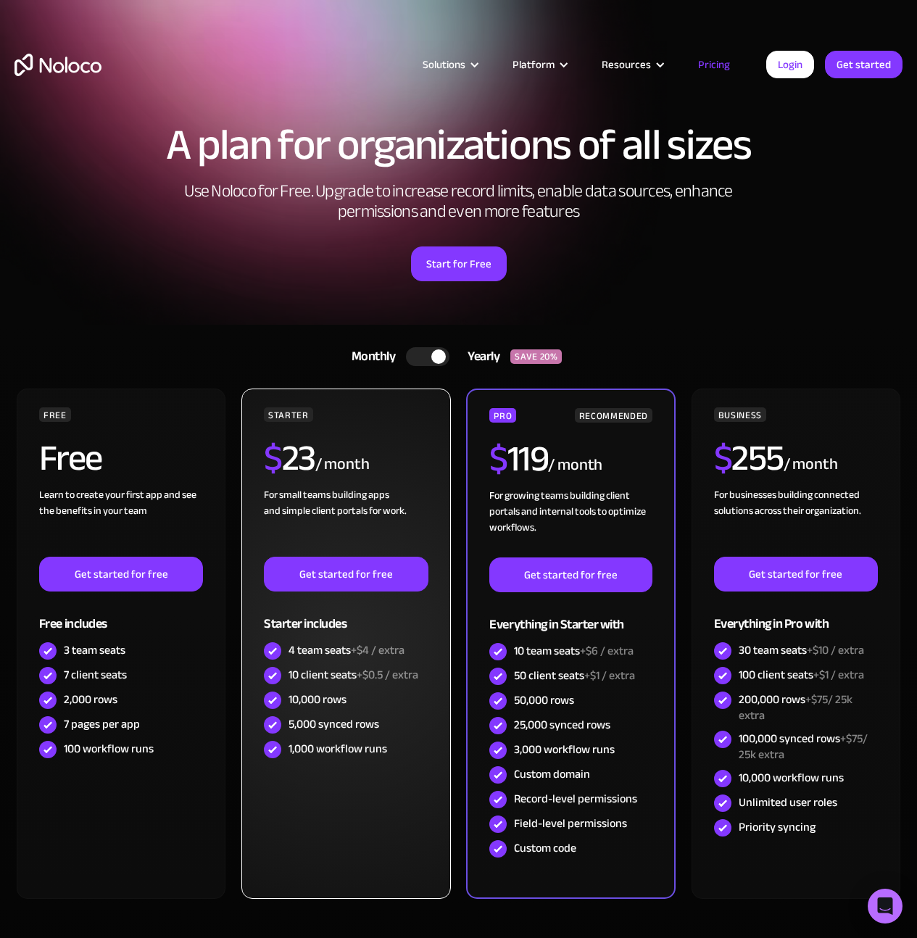
click at [352, 501] on div "For small teams building apps and simple client portals for work. ‍" at bounding box center [346, 522] width 164 height 70
click at [384, 515] on div "For small teams building apps and simple client portals for work. ‍" at bounding box center [346, 522] width 164 height 70
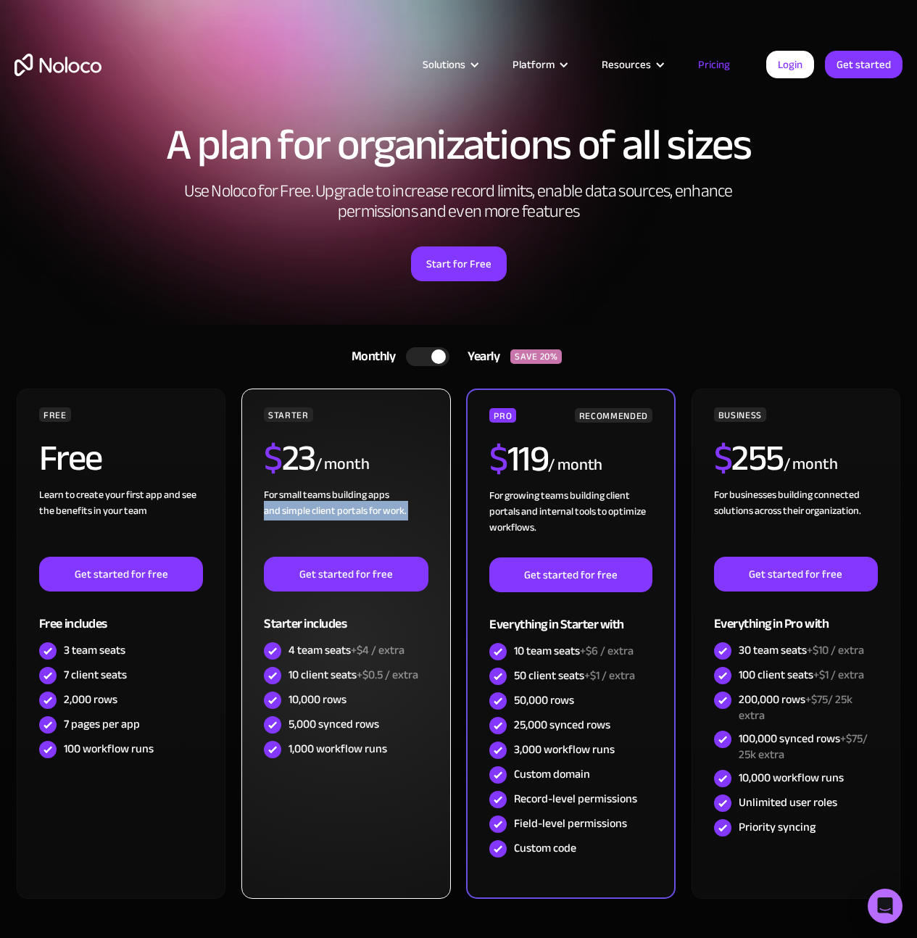
click at [383, 515] on div "For small teams building apps and simple client portals for work. ‍" at bounding box center [346, 522] width 164 height 70
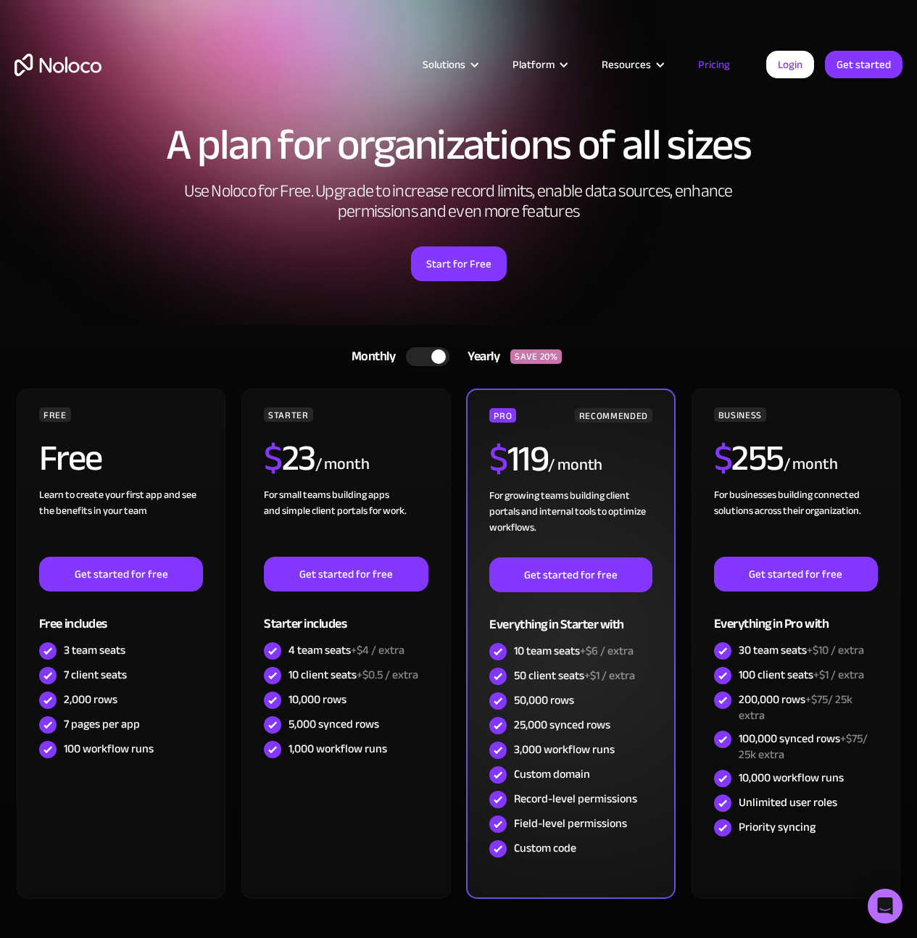
click at [519, 496] on div "For growing teams building client portals and internal tools to optimize workfl…" at bounding box center [570, 523] width 162 height 70
drag, startPoint x: 496, startPoint y: 492, endPoint x: 572, endPoint y: 520, distance: 81.2
click at [570, 529] on div "For growing teams building client portals and internal tools to optimize workfl…" at bounding box center [570, 523] width 162 height 70
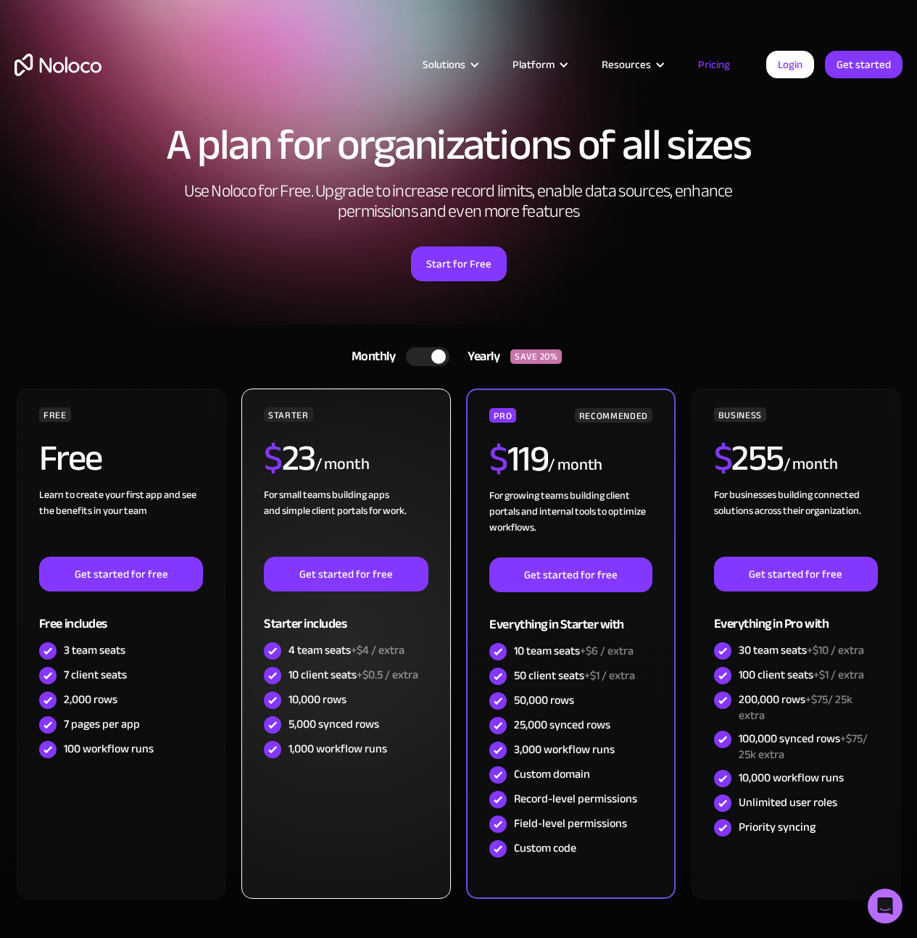
click at [389, 508] on div "For small teams building apps and simple client portals for work. ‍" at bounding box center [346, 522] width 164 height 70
click at [373, 509] on div "For small teams building apps and simple client portals for work. ‍" at bounding box center [346, 522] width 164 height 70
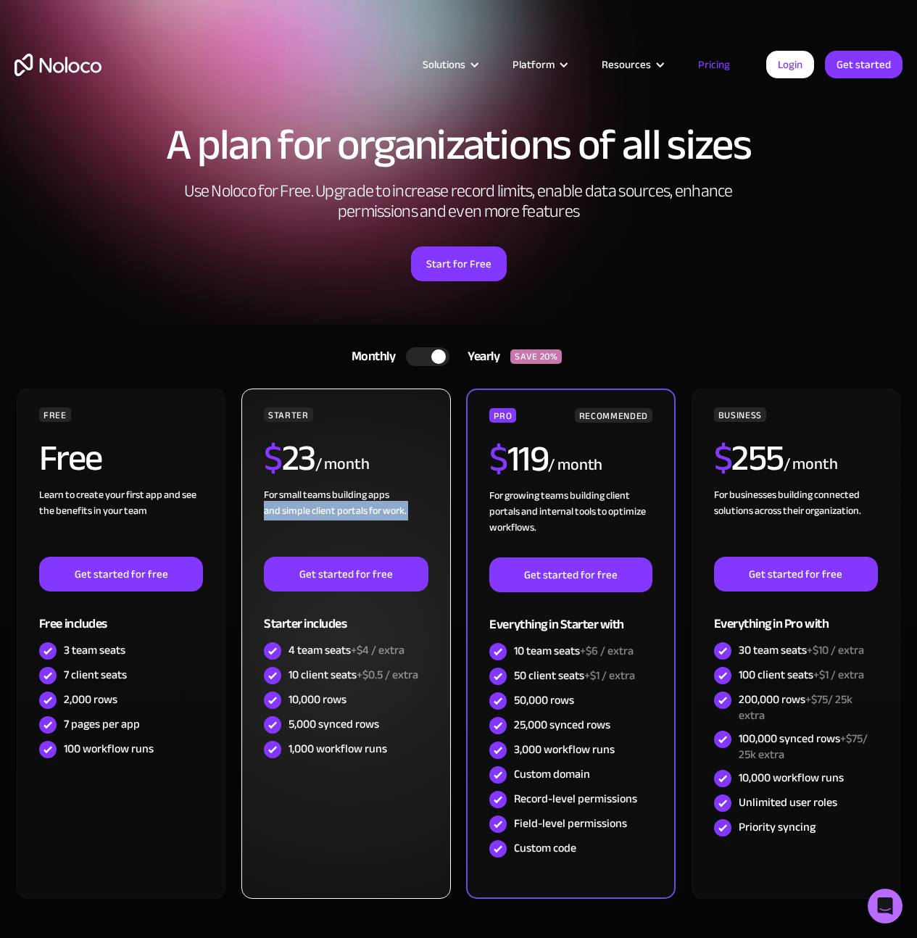
click at [373, 509] on div "For small teams building apps and simple client portals for work. ‍" at bounding box center [346, 522] width 164 height 70
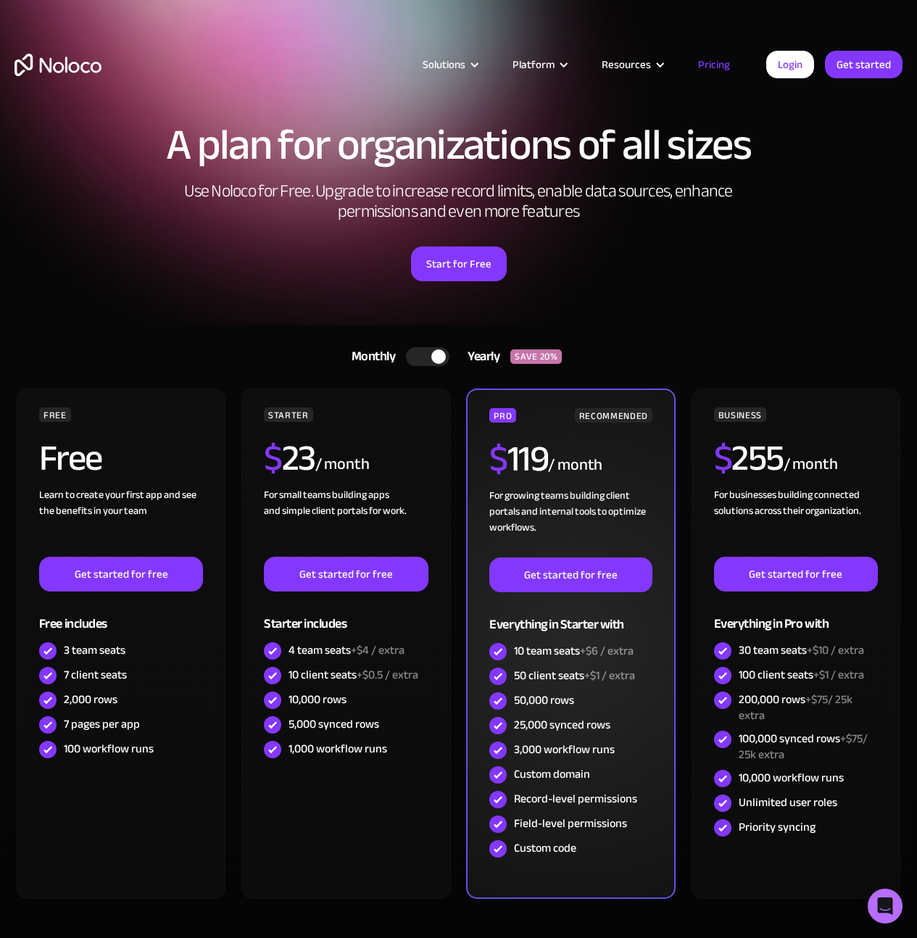
click at [591, 652] on span "+$6 / extra" at bounding box center [607, 651] width 54 height 22
click at [618, 677] on span "+$1 / extra" at bounding box center [609, 676] width 51 height 22
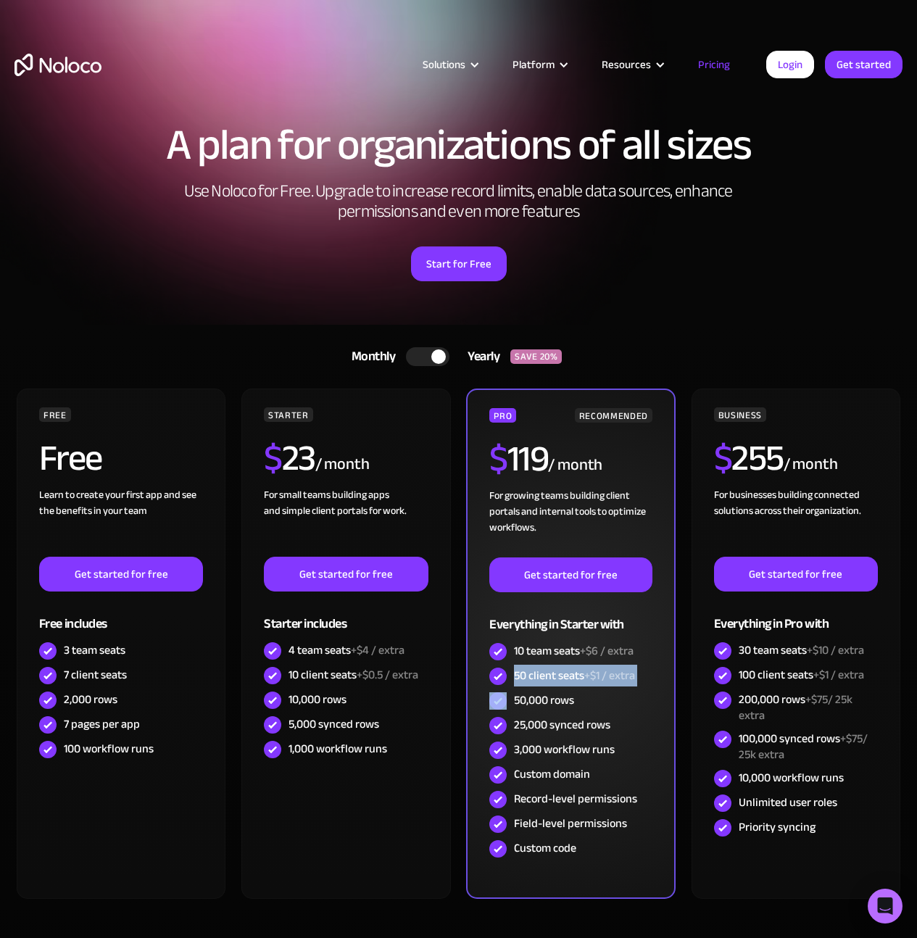
click at [618, 677] on span "+$1 / extra" at bounding box center [609, 676] width 51 height 22
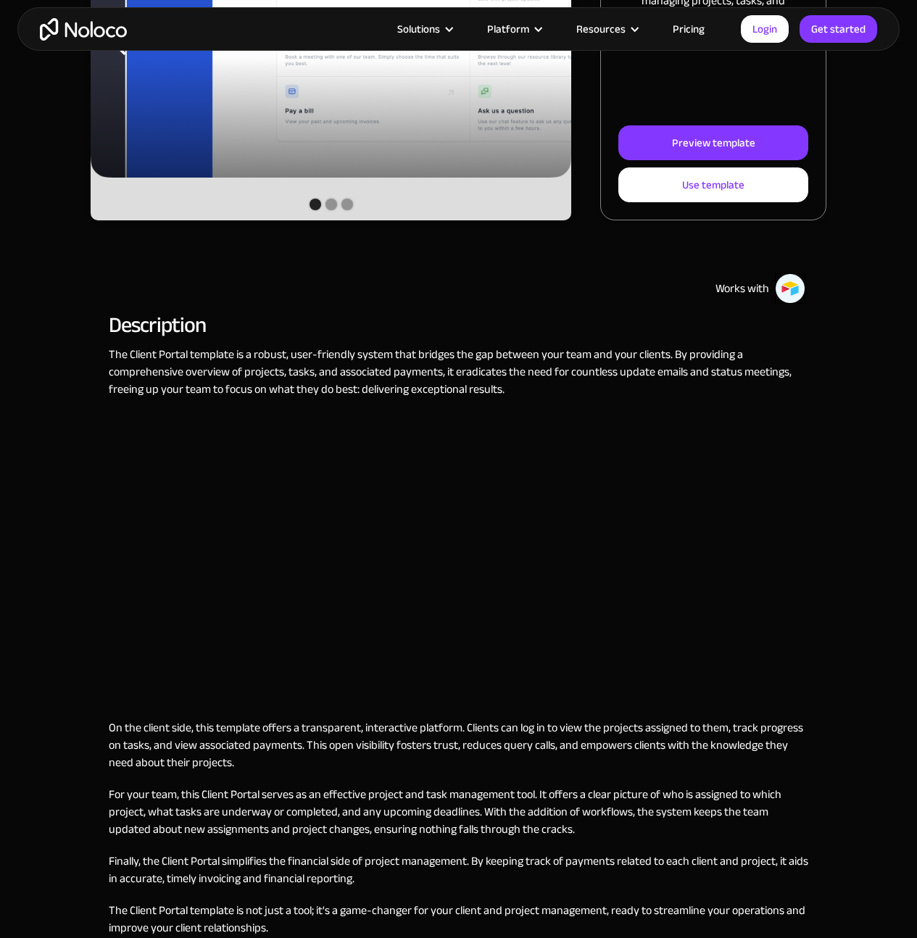
scroll to position [372, 0]
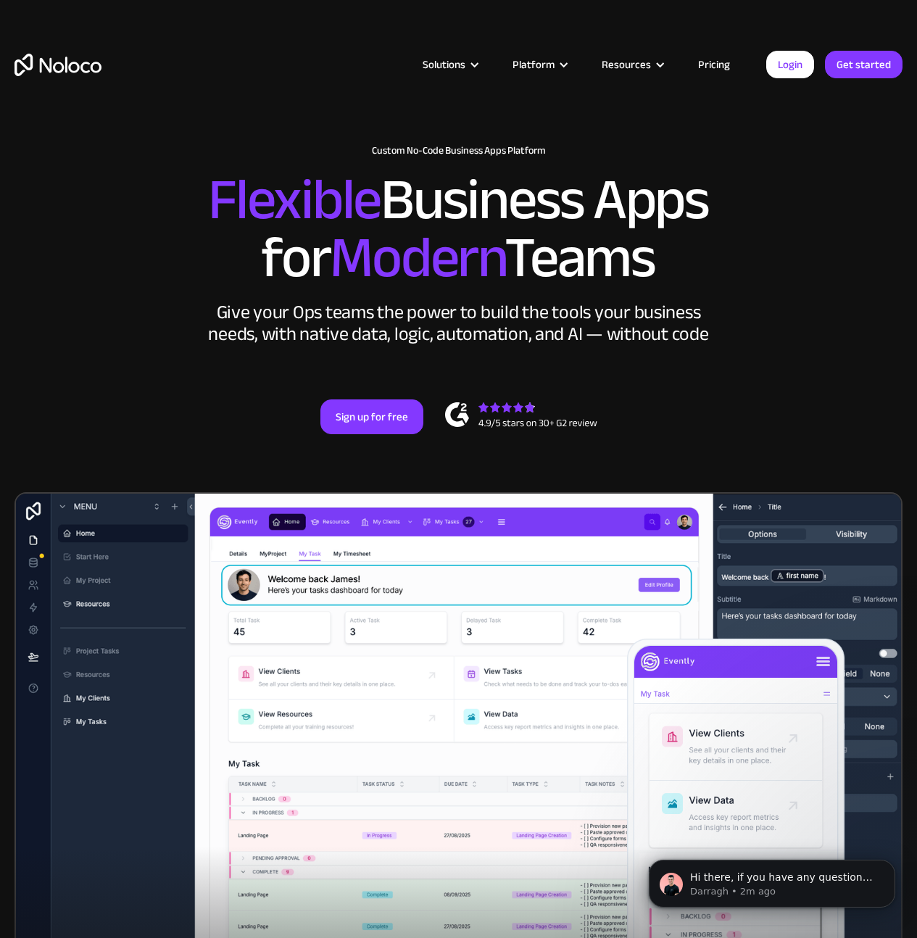
click at [713, 67] on link "Pricing" at bounding box center [714, 64] width 68 height 19
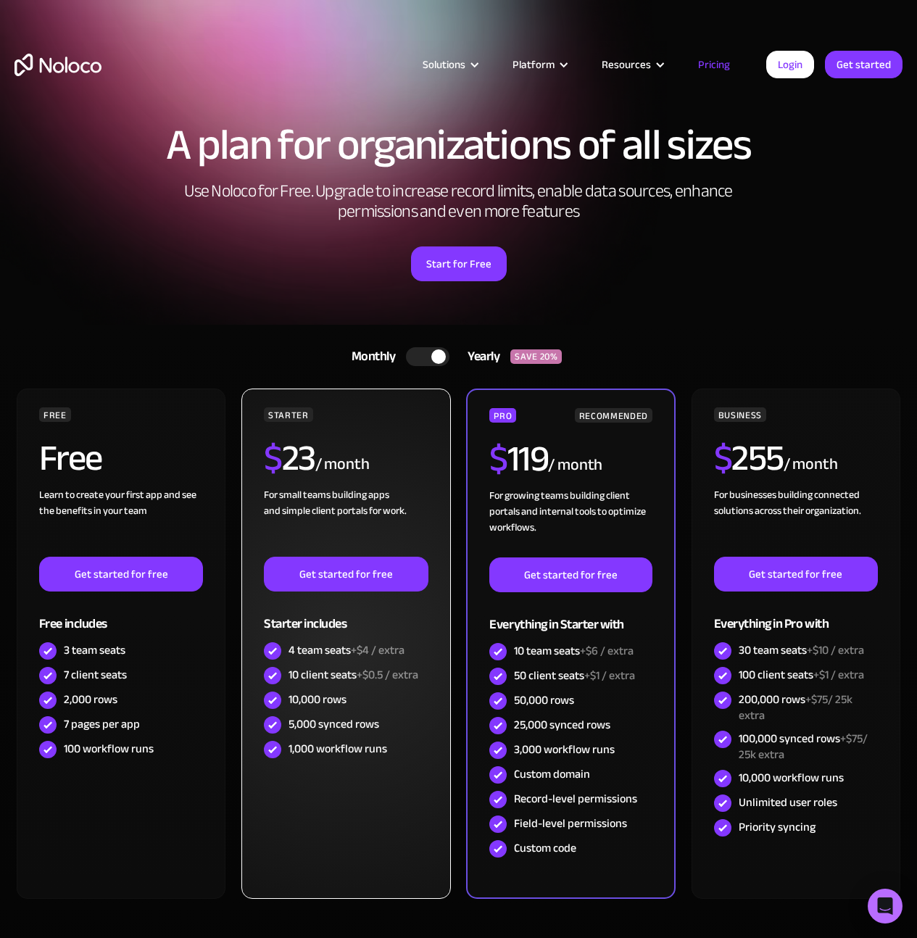
click at [390, 523] on div "For small teams building apps and simple client portals for work. ‍" at bounding box center [346, 522] width 164 height 70
click at [324, 670] on div "10 client seats +$0.5 / extra" at bounding box center [353, 675] width 130 height 16
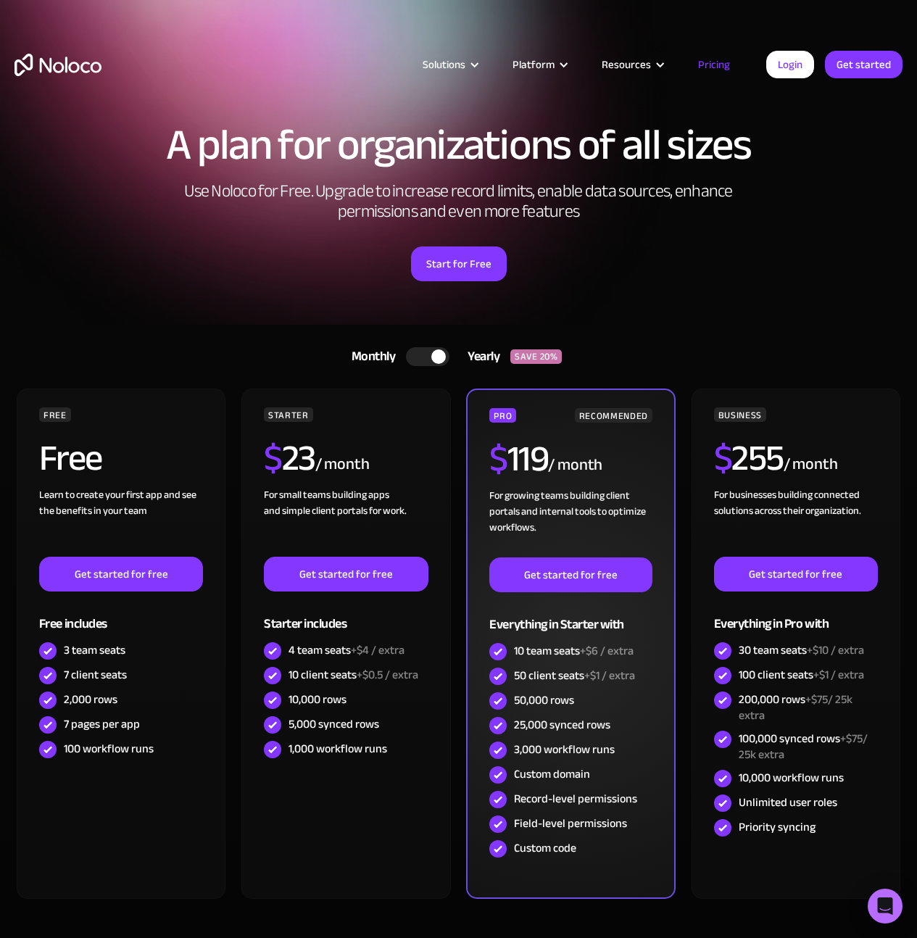
click at [489, 778] on div "PRO RECOMMENDED $ 119 / month For growing teams building client portals and int…" at bounding box center [570, 644] width 209 height 510
click at [497, 803] on img at bounding box center [497, 799] width 17 height 17
click at [497, 848] on img at bounding box center [497, 848] width 17 height 17
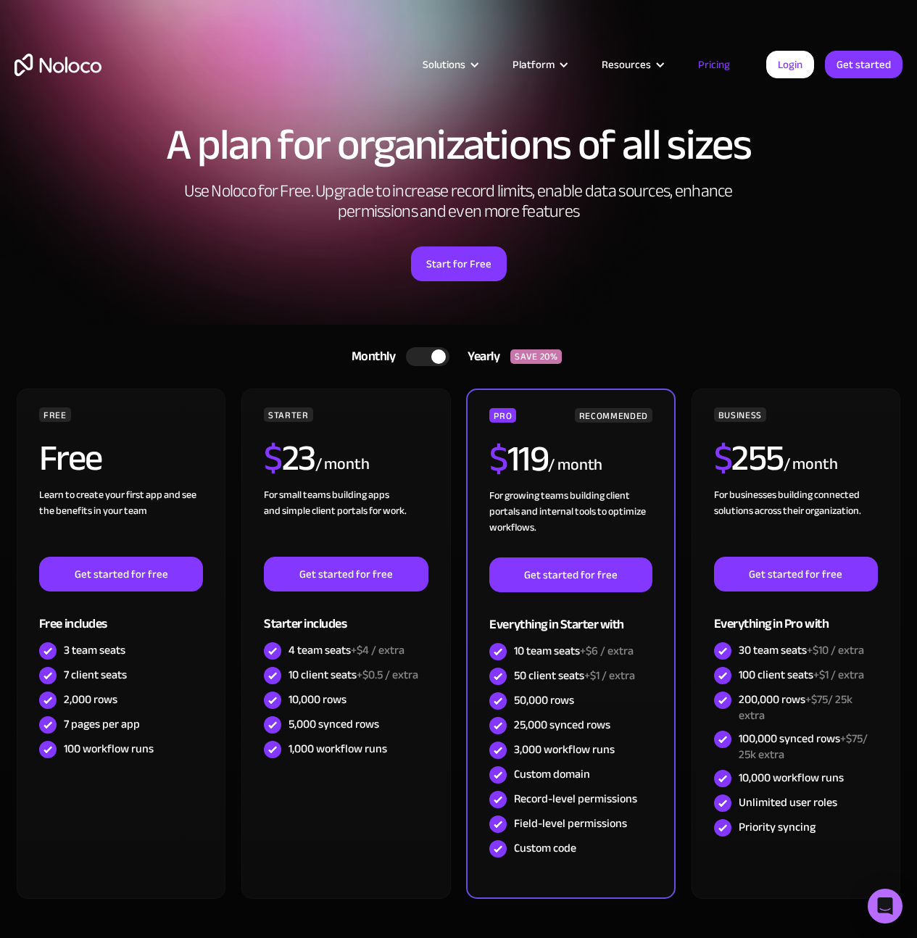
click at [439, 356] on div at bounding box center [438, 356] width 14 height 14
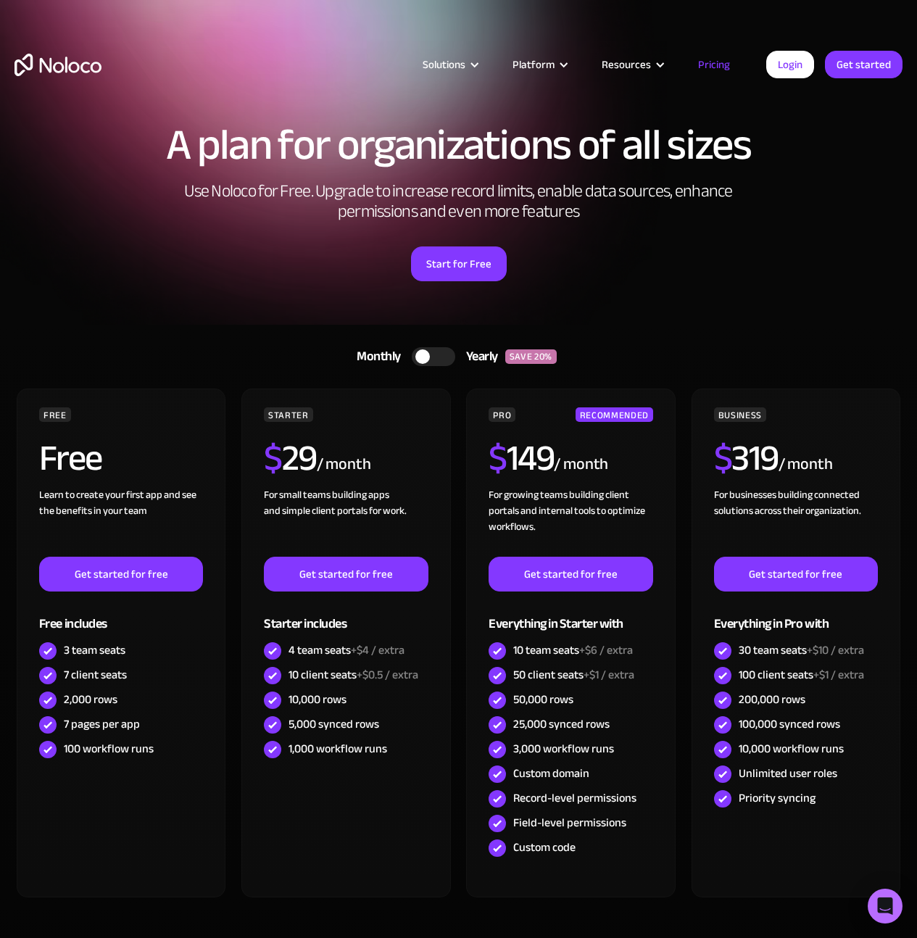
click at [433, 355] on div at bounding box center [433, 356] width 43 height 19
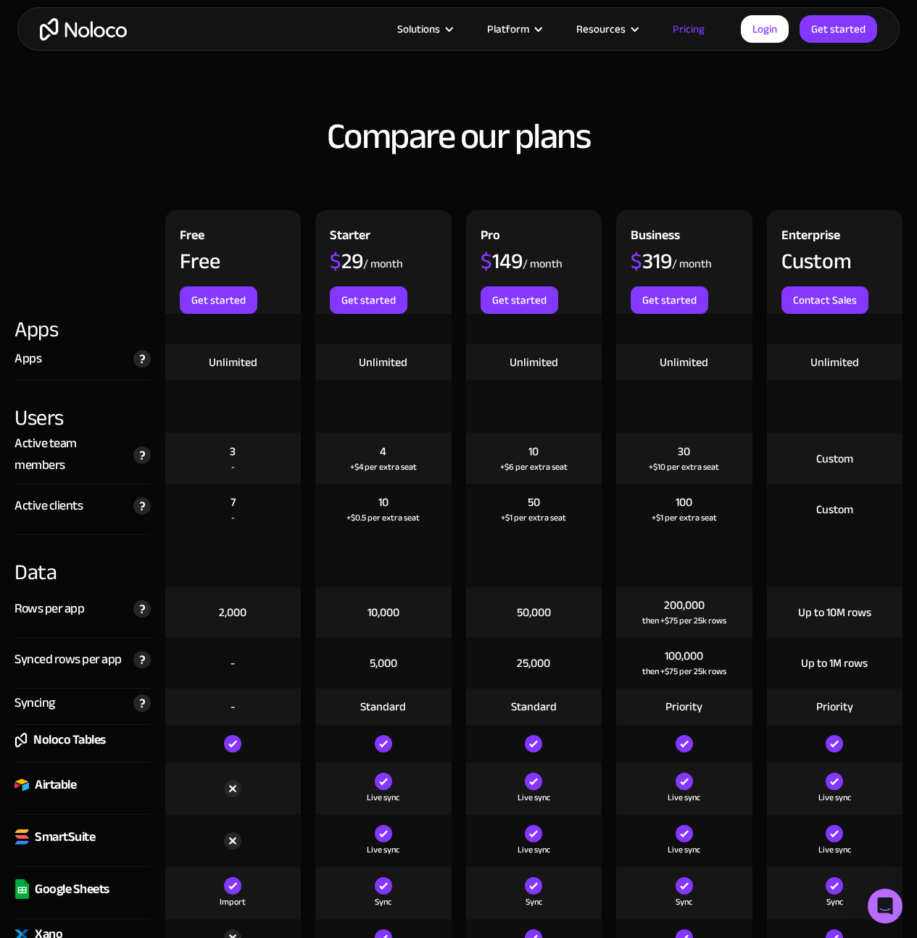
scroll to position [1357, 0]
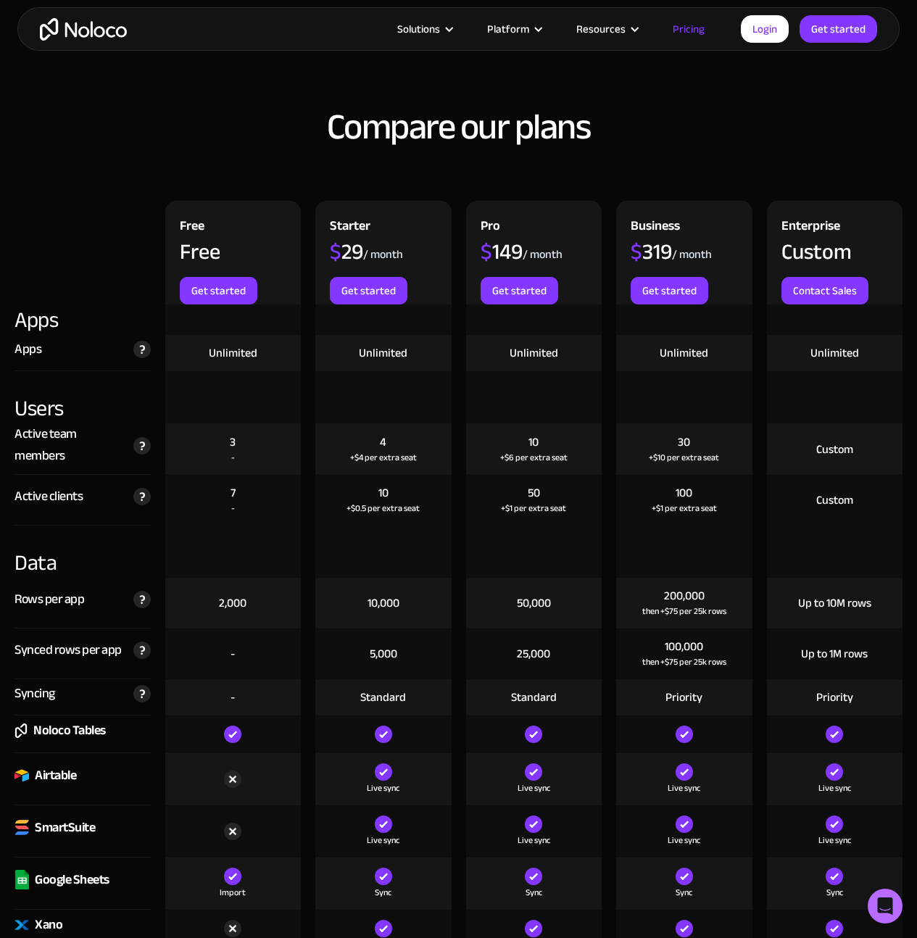
click at [433, 795] on div "Live sync" at bounding box center [383, 779] width 136 height 52
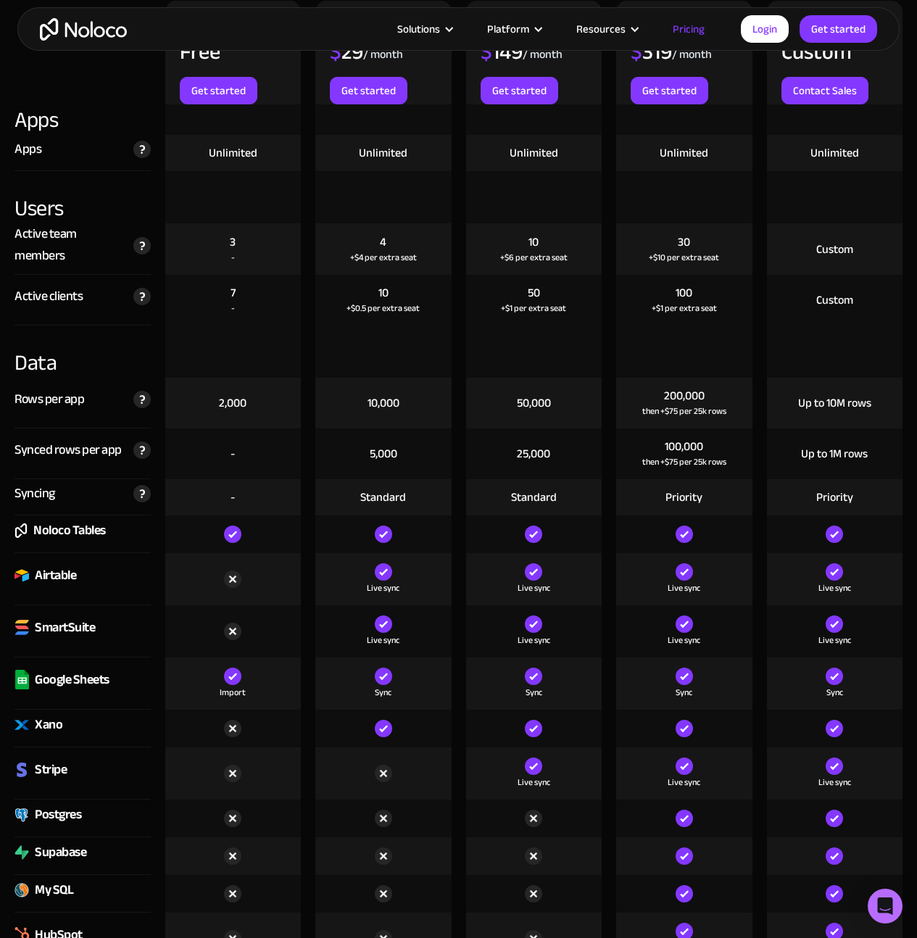
scroll to position [1629, 0]
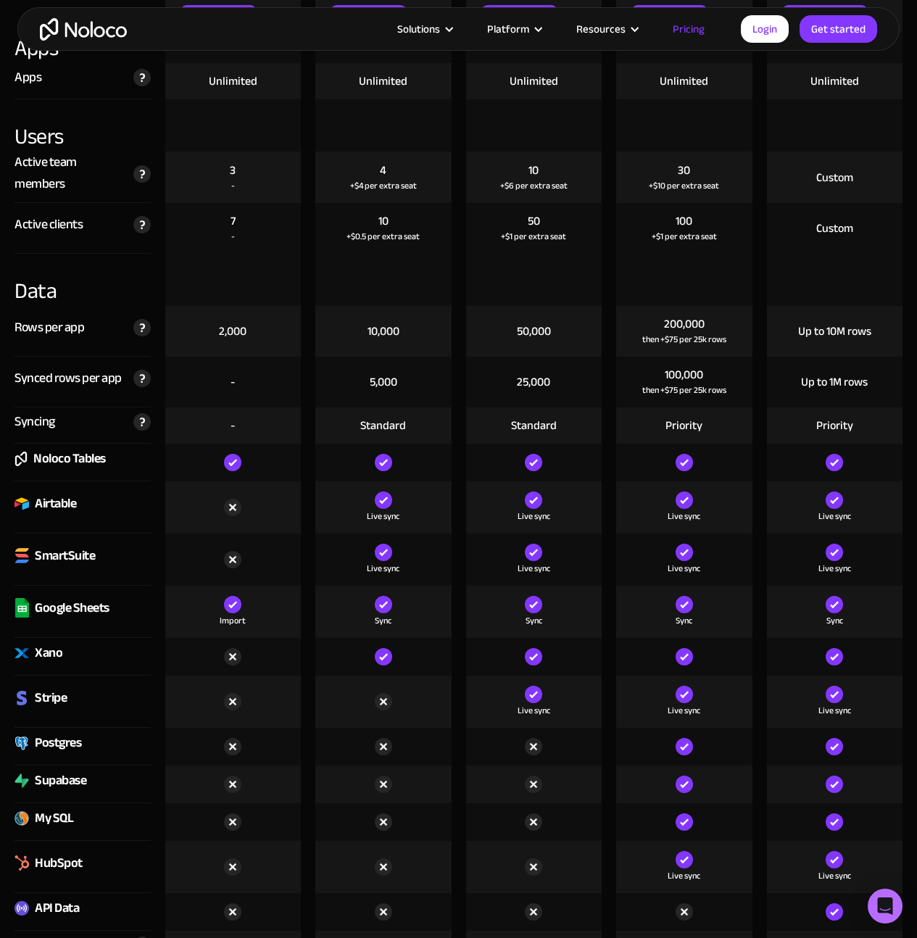
click at [46, 710] on div "Stripe" at bounding box center [82, 702] width 136 height 52
click at [17, 697] on img at bounding box center [21, 698] width 14 height 14
click at [59, 701] on div "Stripe" at bounding box center [51, 698] width 32 height 22
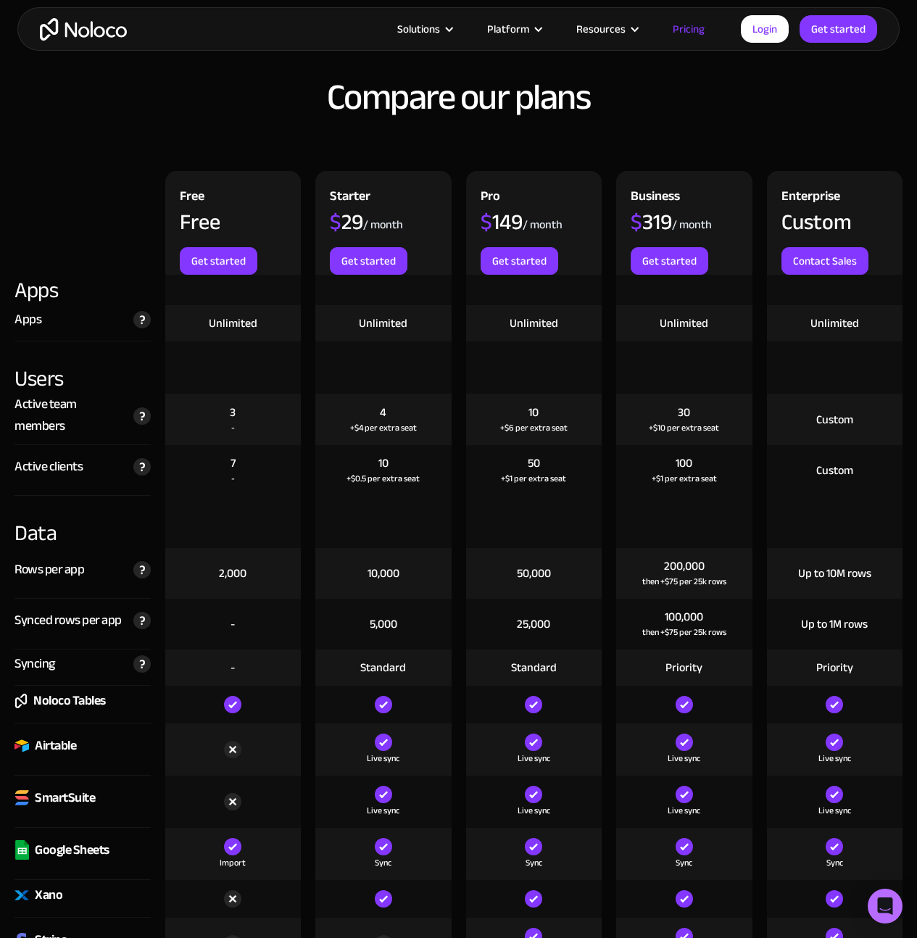
scroll to position [0, 0]
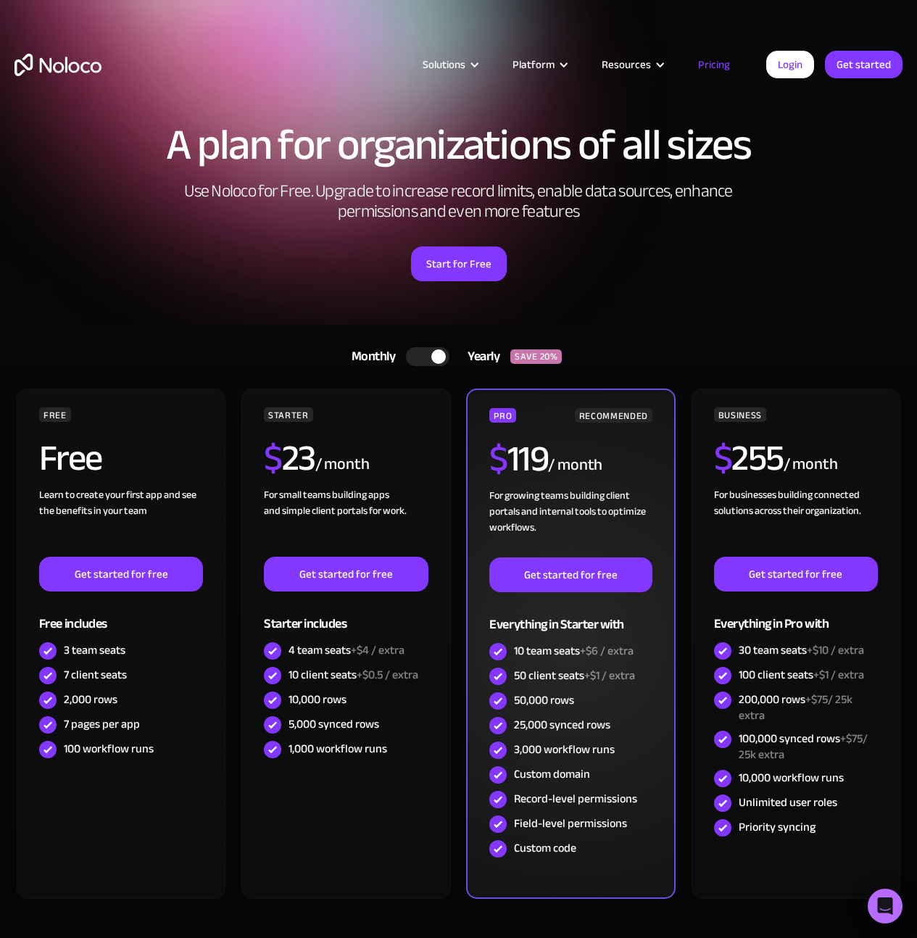
click at [574, 675] on div "50 client seats +$1 / extra" at bounding box center [574, 676] width 121 height 16
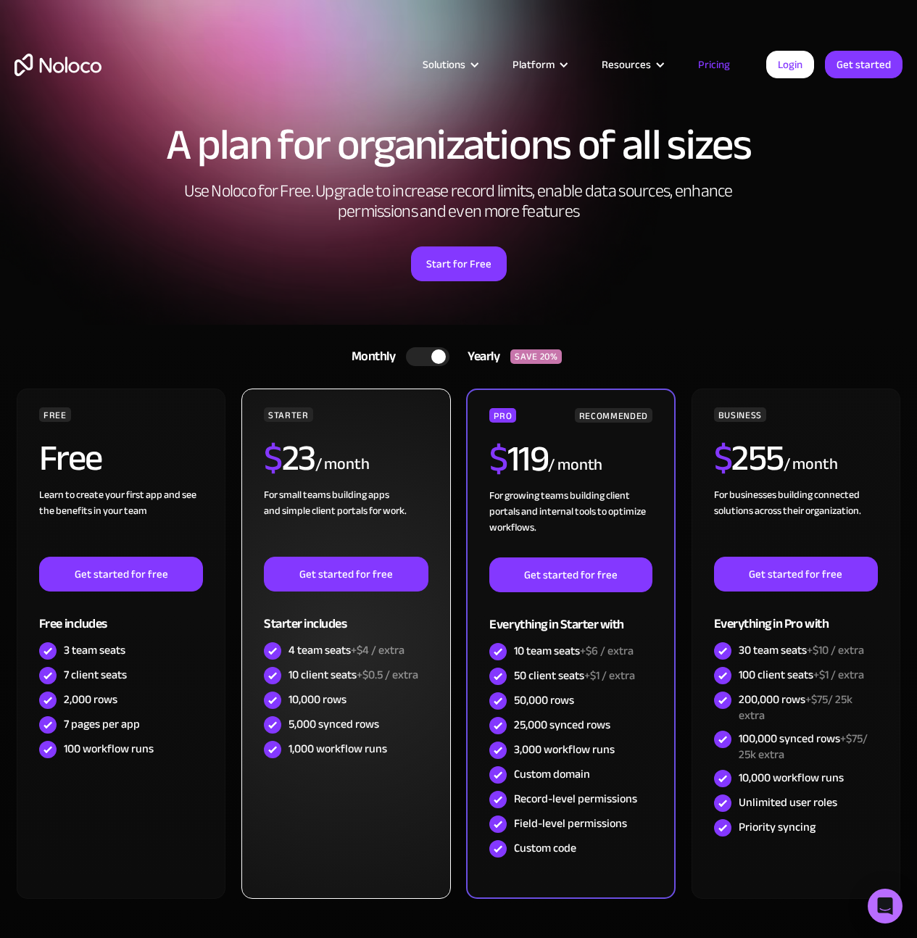
click at [351, 481] on div "$ 23 / month" at bounding box center [346, 463] width 164 height 47
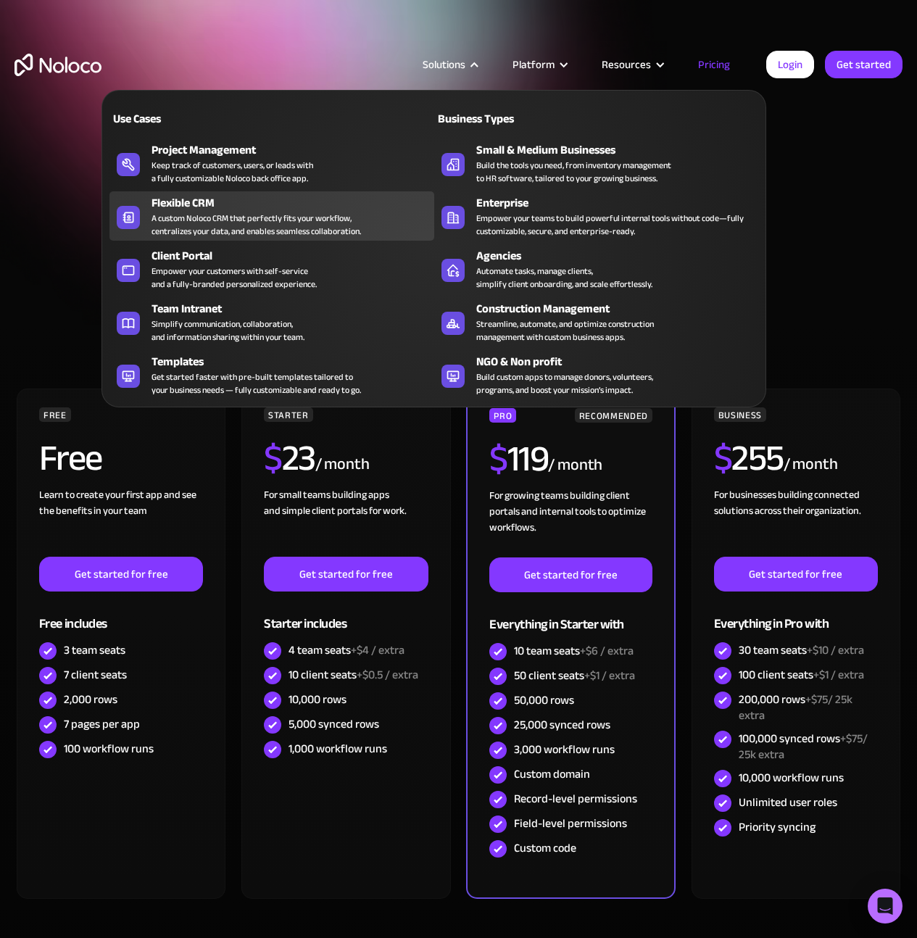
click at [226, 208] on div "Flexible CRM" at bounding box center [295, 202] width 288 height 17
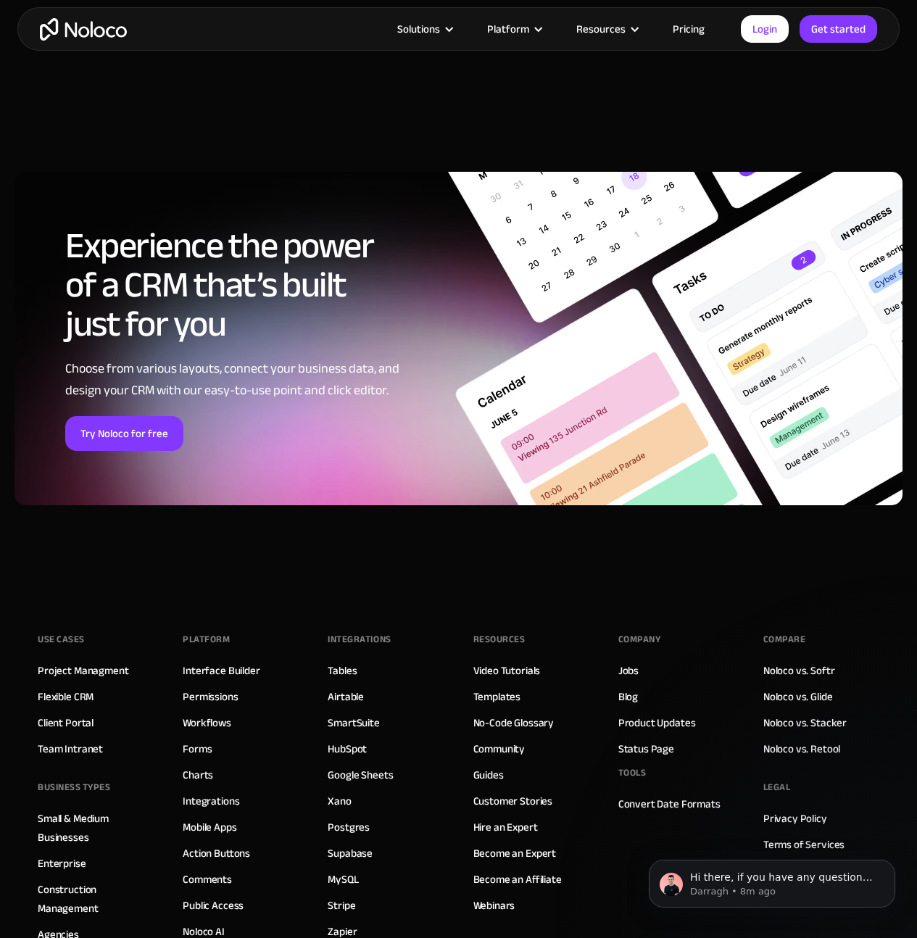
scroll to position [5912, 0]
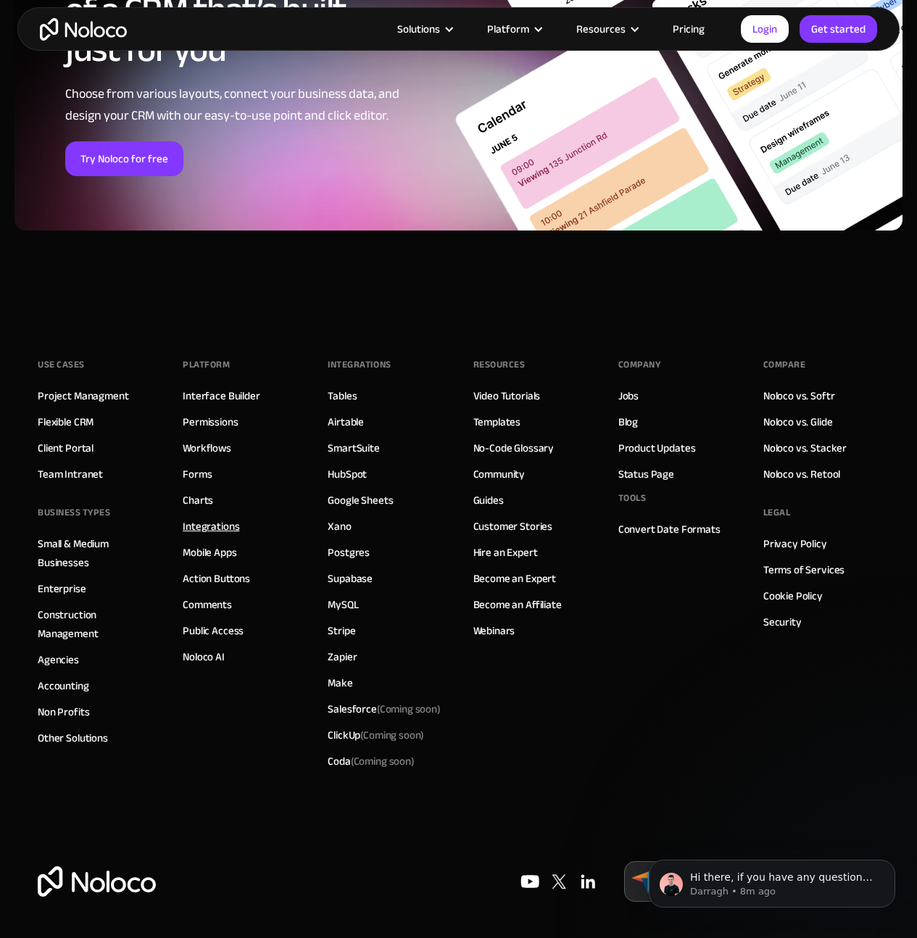
click at [213, 522] on link "Integrations" at bounding box center [211, 526] width 57 height 19
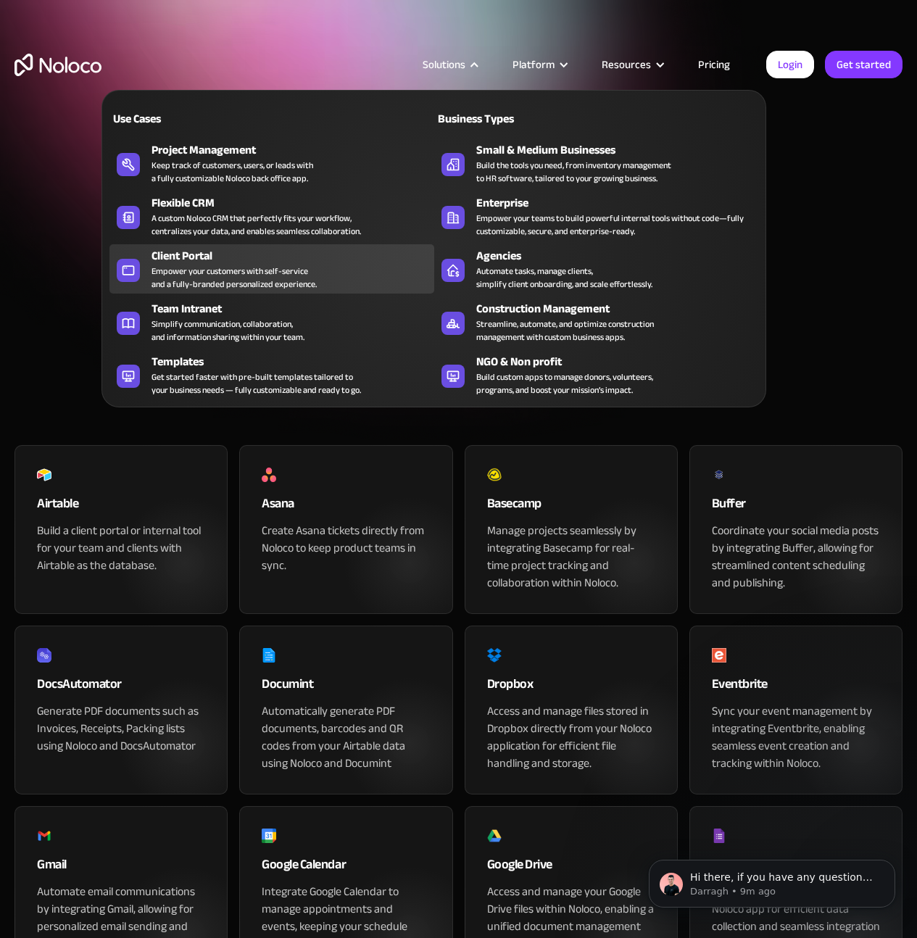
click at [210, 276] on div "Empower your customers with self-service and a fully-branded personalized exper…" at bounding box center [233, 278] width 165 height 26
